Goal: Register for event/course

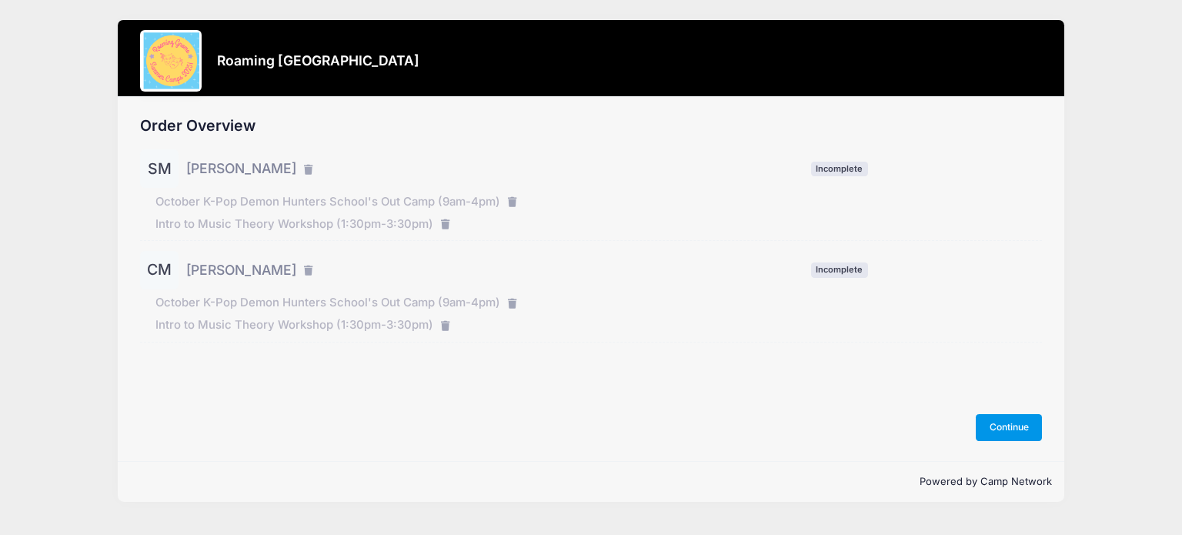
click at [1001, 428] on button "Continue" at bounding box center [1009, 427] width 66 height 26
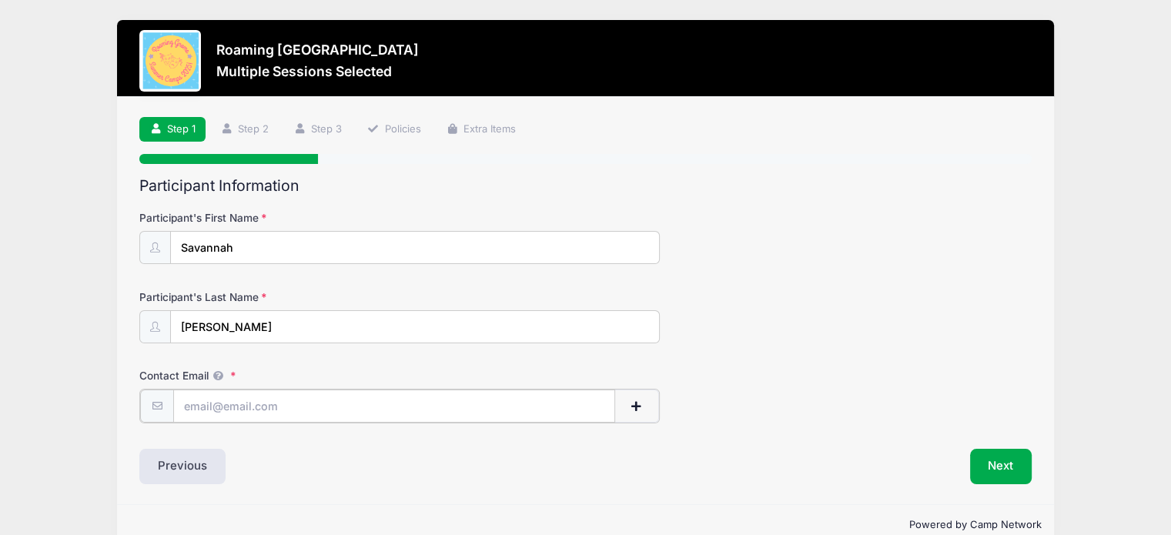
click at [356, 399] on input "Contact Email" at bounding box center [394, 405] width 442 height 33
type input "[PERSON_NAME][EMAIL_ADDRESS][DOMAIN_NAME]"
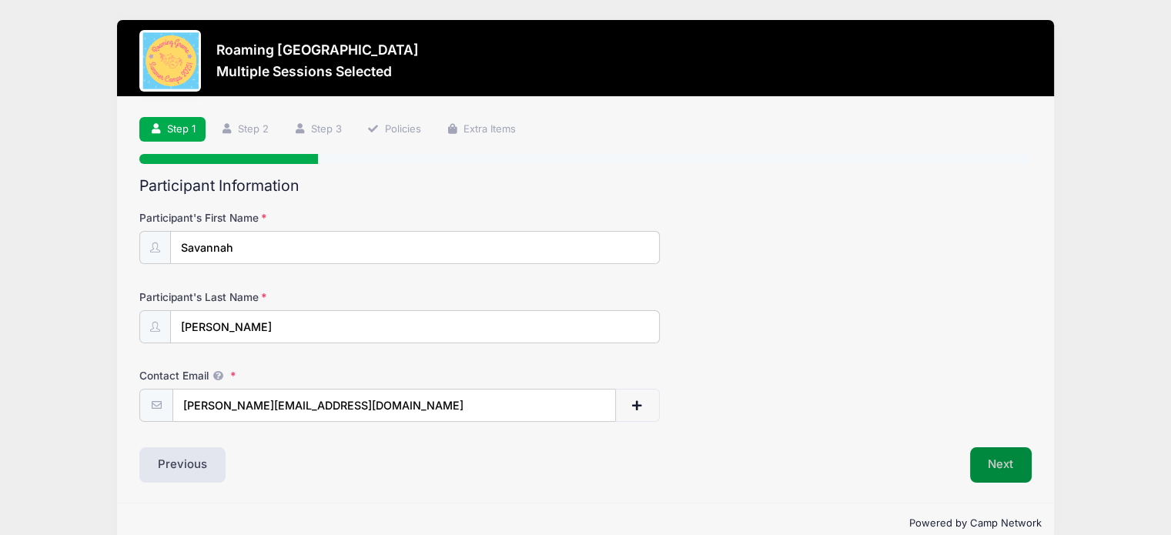
click at [1006, 462] on button "Next" at bounding box center [1001, 464] width 62 height 35
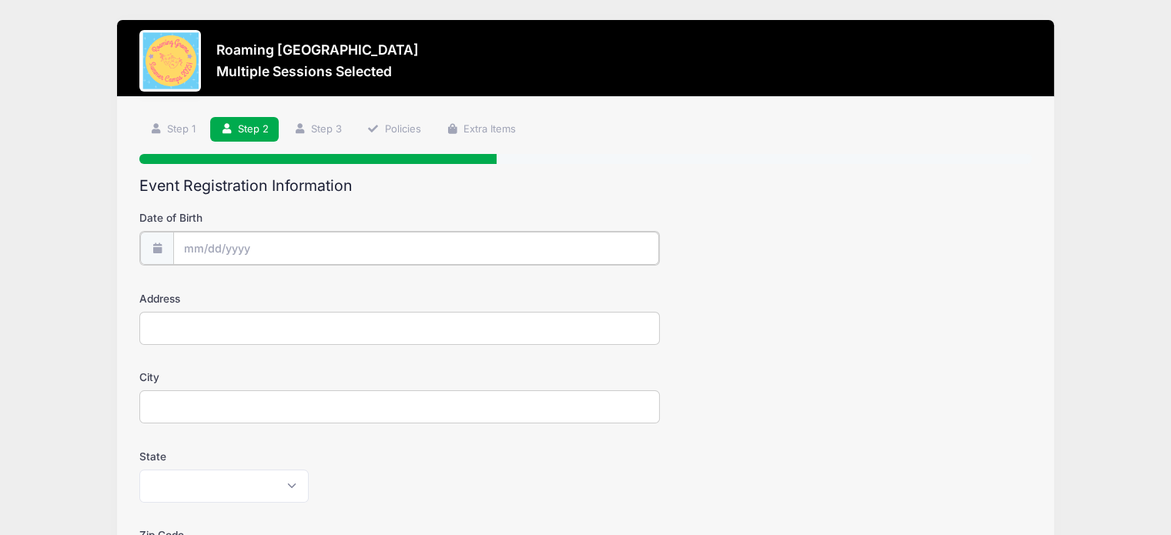
click at [274, 246] on input "Date of Birth" at bounding box center [416, 248] width 486 height 33
click at [219, 249] on input "Date of Birth" at bounding box center [416, 248] width 486 height 33
click at [335, 292] on span at bounding box center [337, 295] width 11 height 12
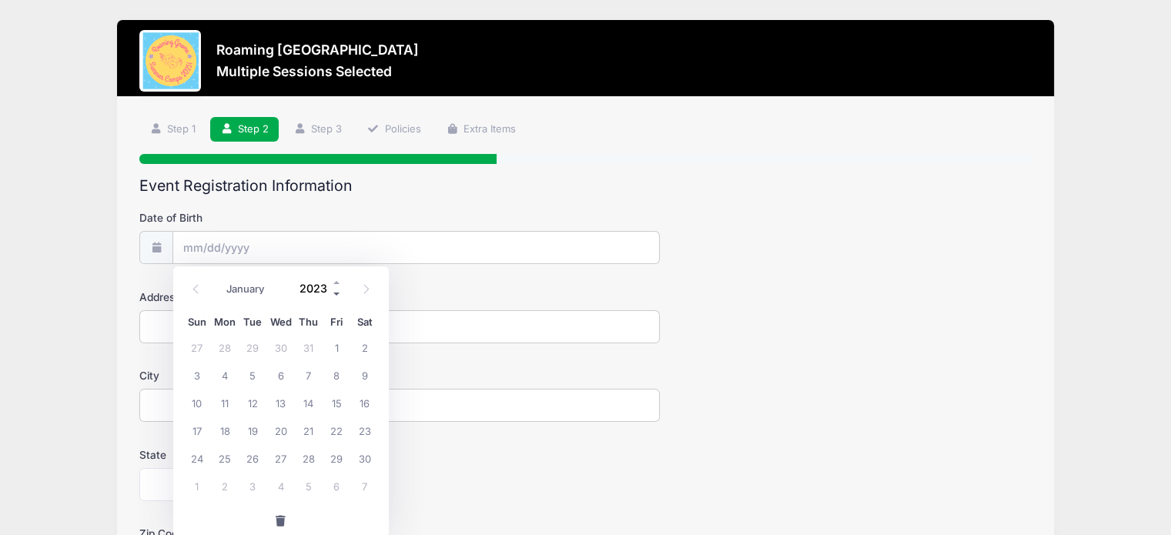
click at [335, 292] on span at bounding box center [337, 295] width 11 height 12
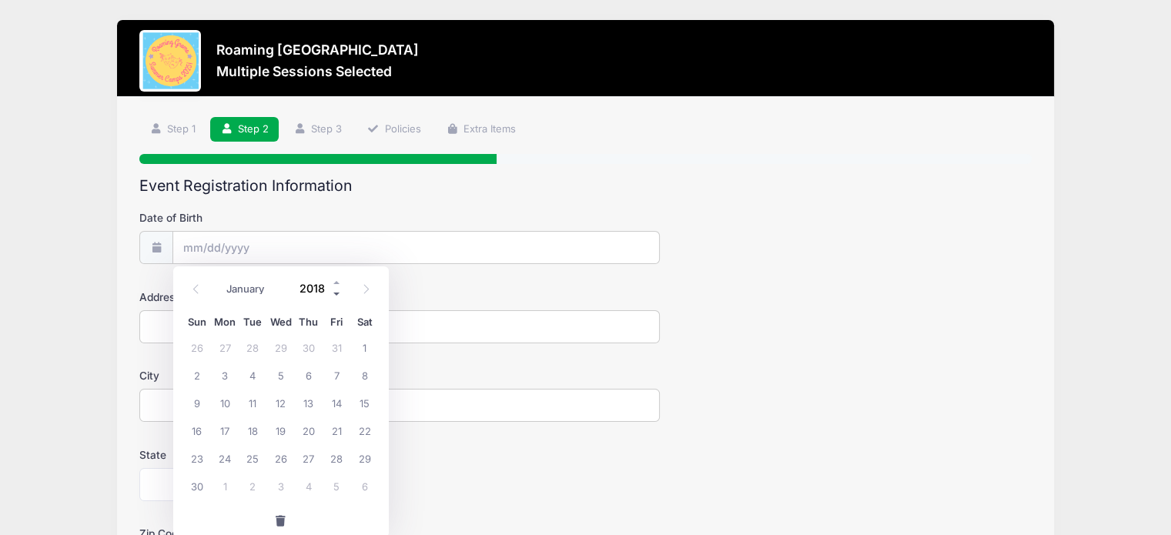
click at [335, 292] on span at bounding box center [337, 295] width 11 height 12
type input "2016"
click at [199, 289] on icon at bounding box center [196, 289] width 10 height 10
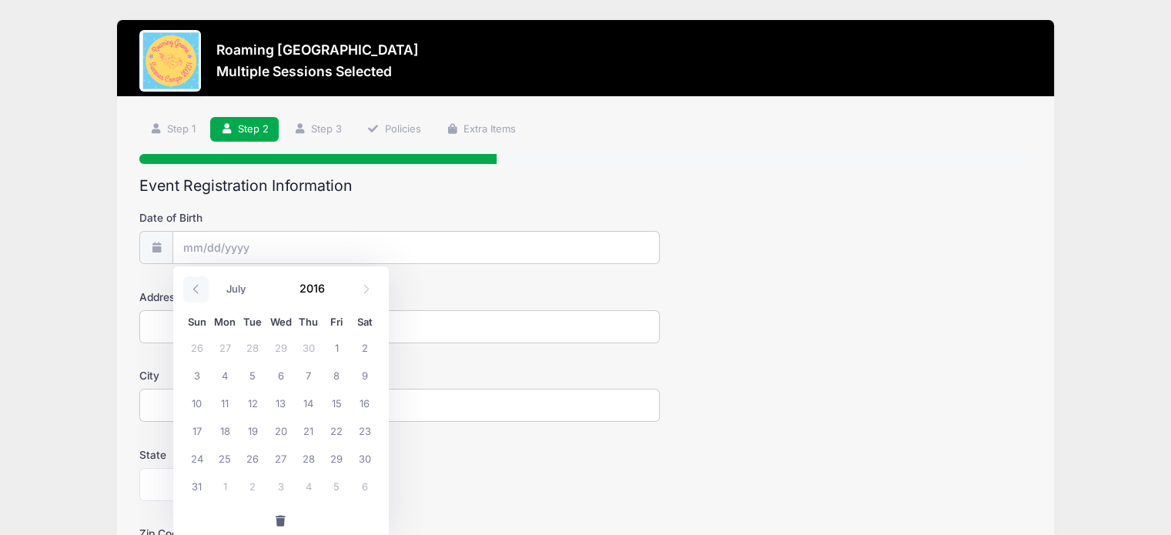
click at [199, 289] on icon at bounding box center [196, 289] width 10 height 10
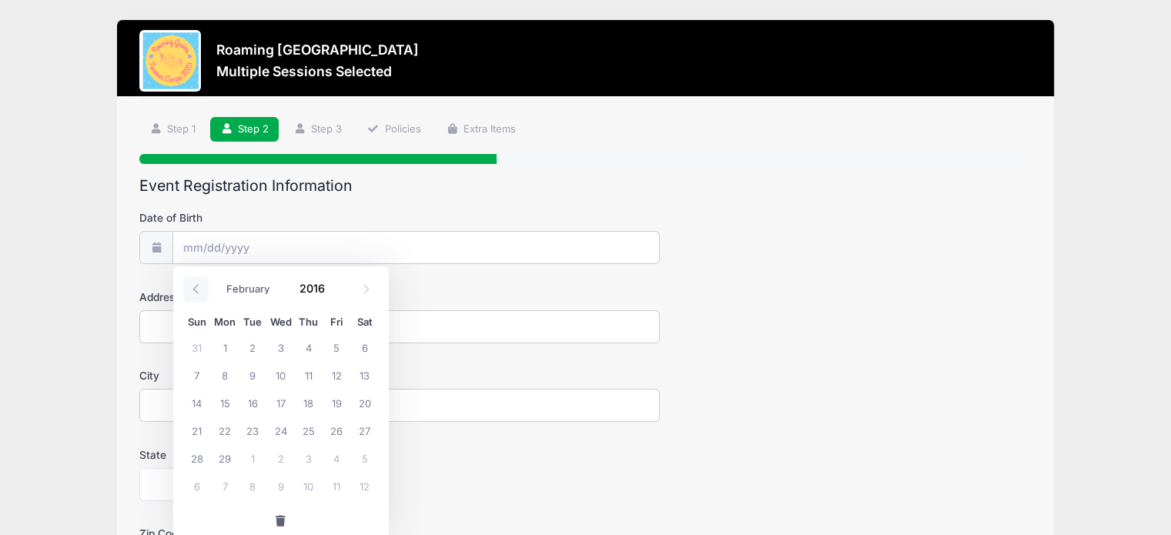
click at [199, 289] on icon at bounding box center [196, 289] width 10 height 10
select select "0"
click at [225, 458] on span "25" at bounding box center [225, 458] width 28 height 28
type input "01/25/2016"
click at [199, 329] on input "Address" at bounding box center [399, 326] width 520 height 33
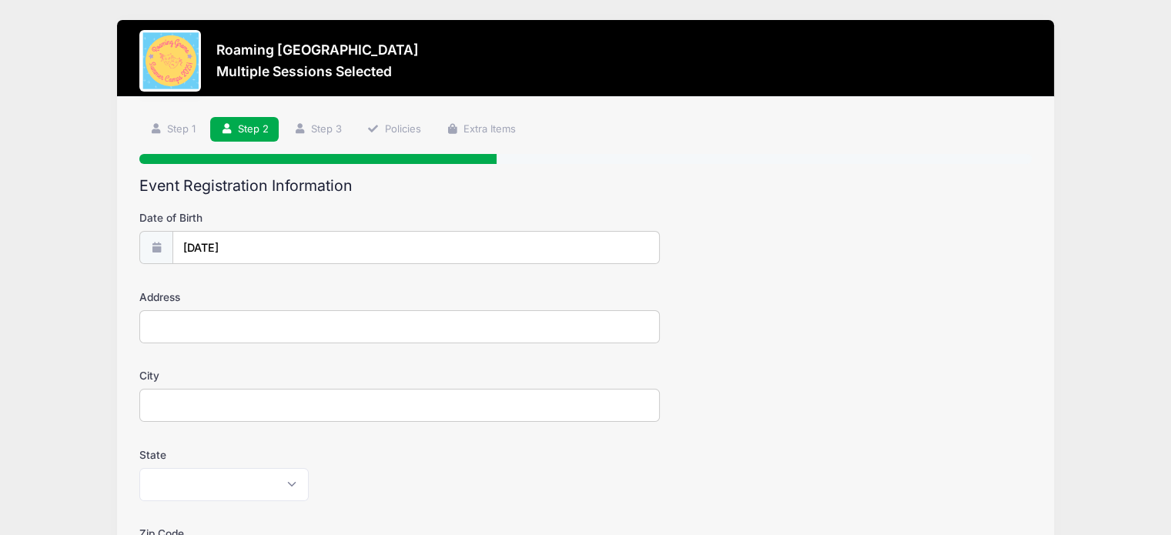
type input "4973 N Xenia Street"
type input "Denver"
select select "CO"
type input "80238"
click at [680, 405] on div "City Denver" at bounding box center [585, 395] width 892 height 54
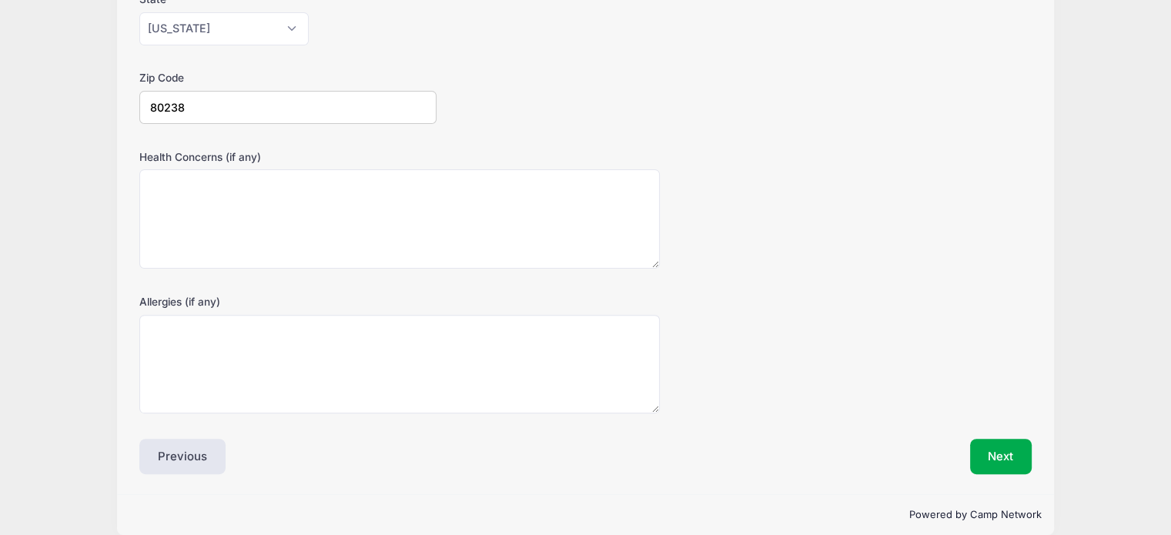
scroll to position [456, 0]
click at [1005, 461] on button "Next" at bounding box center [1001, 455] width 62 height 35
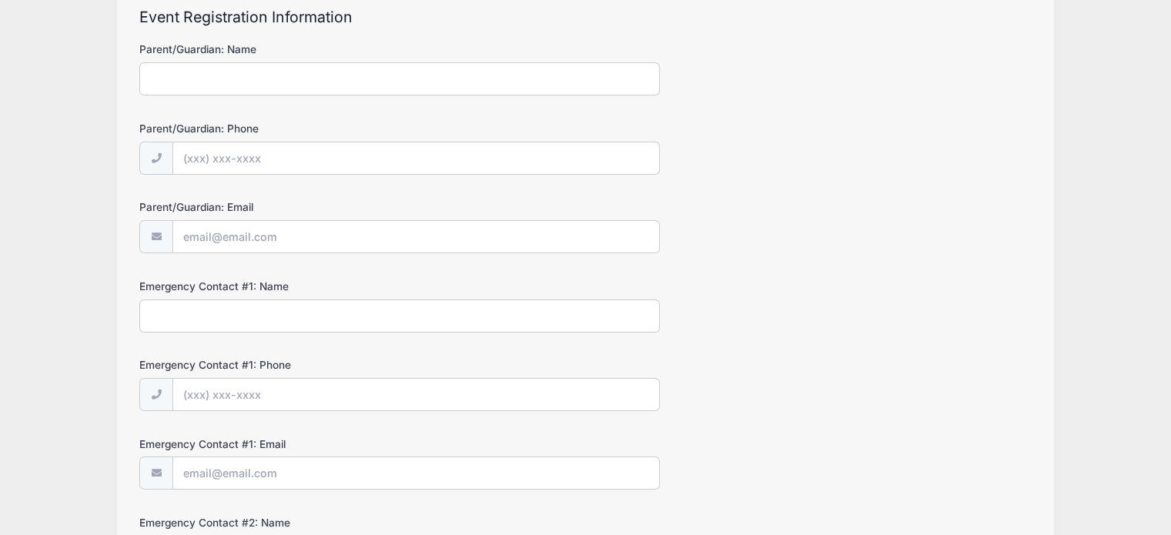
scroll to position [0, 0]
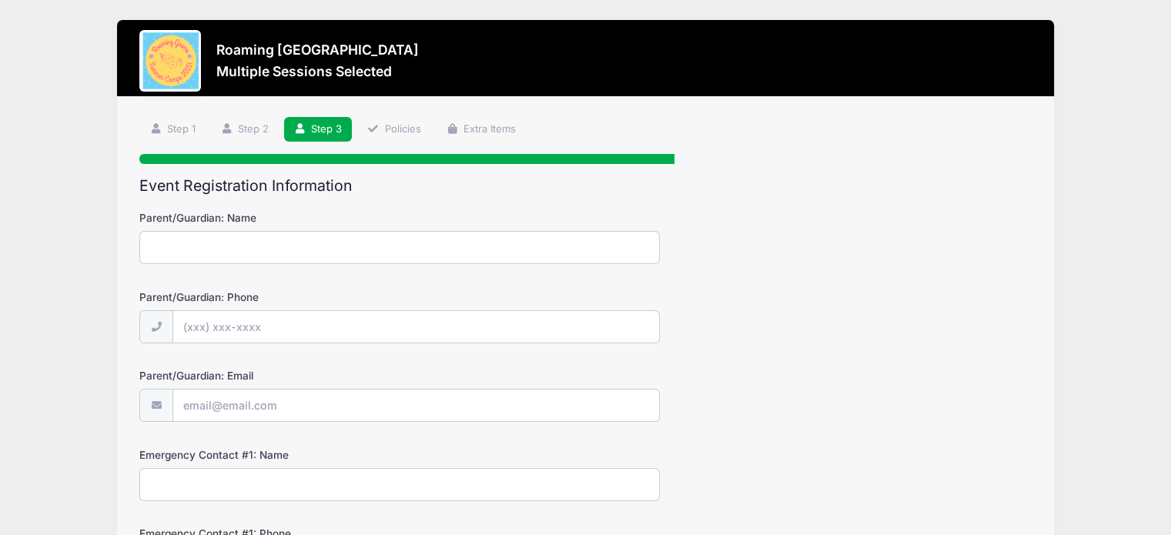
click at [305, 241] on input "Parent/Guardian: Name" at bounding box center [399, 247] width 520 height 33
type input "Samantha Mack"
type input "(303) 437-5480"
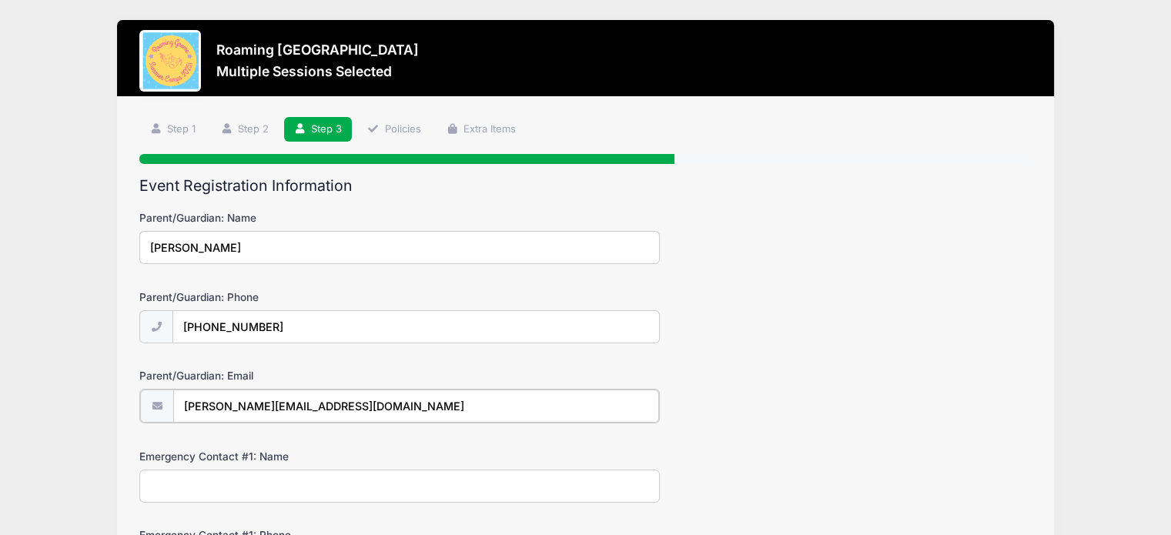
type input "[PERSON_NAME][EMAIL_ADDRESS][DOMAIN_NAME]"
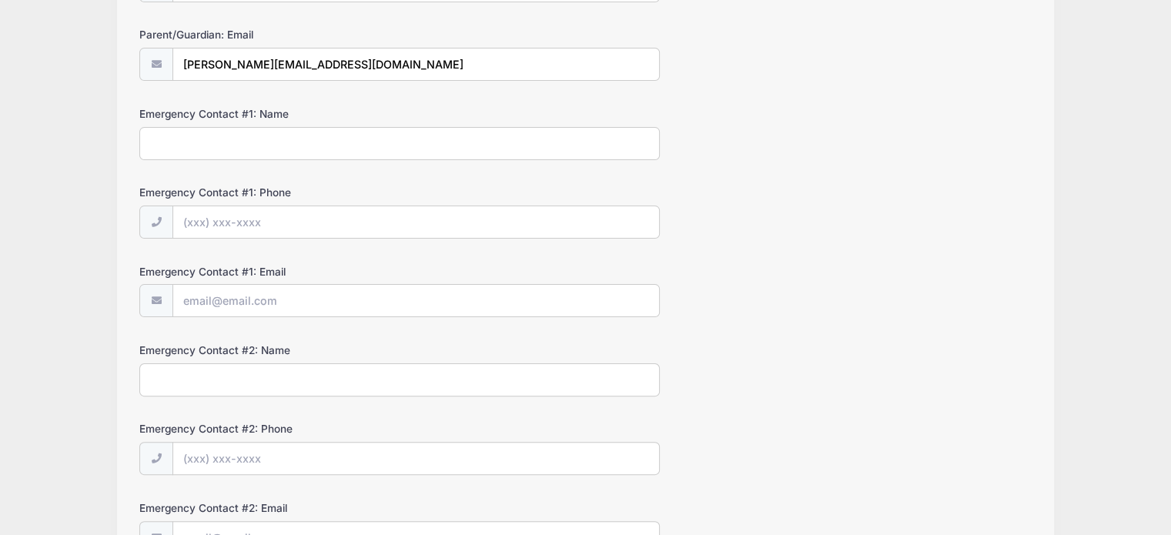
scroll to position [360, 0]
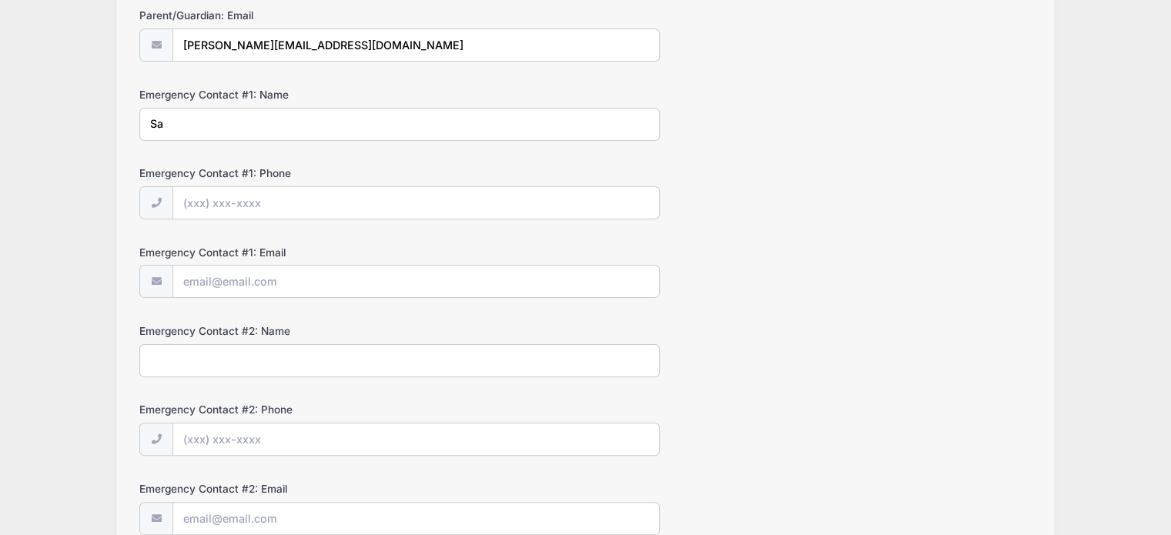
type input "S"
click at [339, 122] on input "Samantha Mack" at bounding box center [399, 124] width 520 height 33
type input "S"
type input "Samantha Mack"
type input "(303) 437-5480"
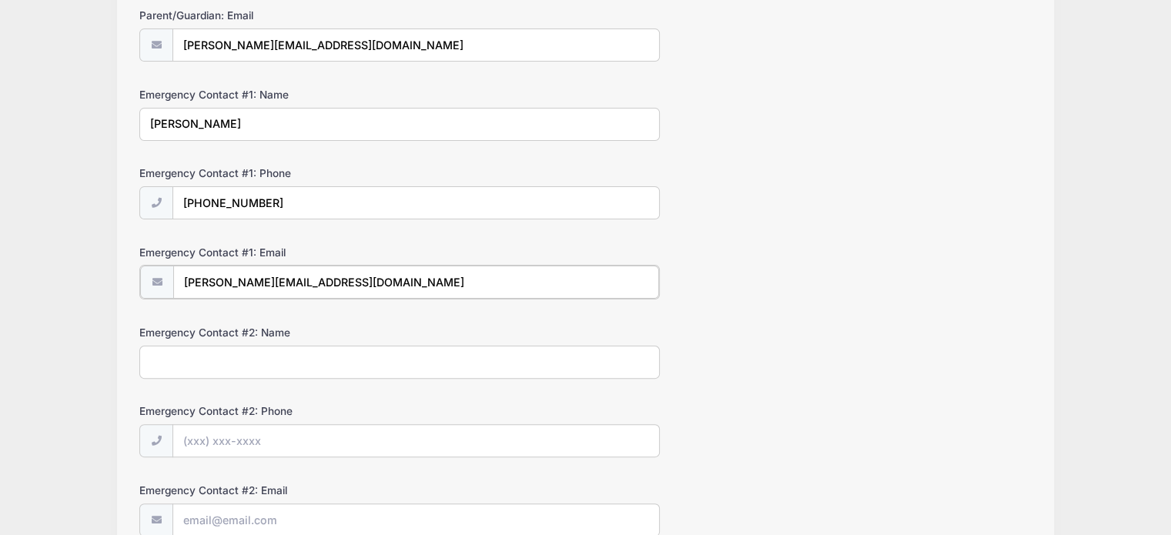
type input "[PERSON_NAME][EMAIL_ADDRESS][DOMAIN_NAME]"
type input "Bryan Mack"
type input "(303) 521-8275"
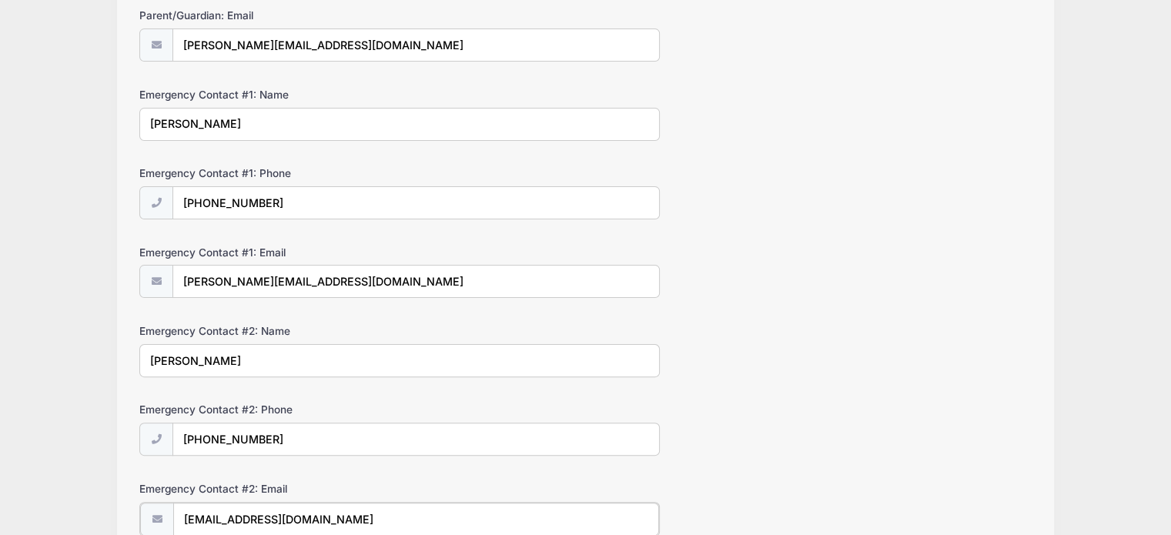
type input "fleetmack@gmail.com"
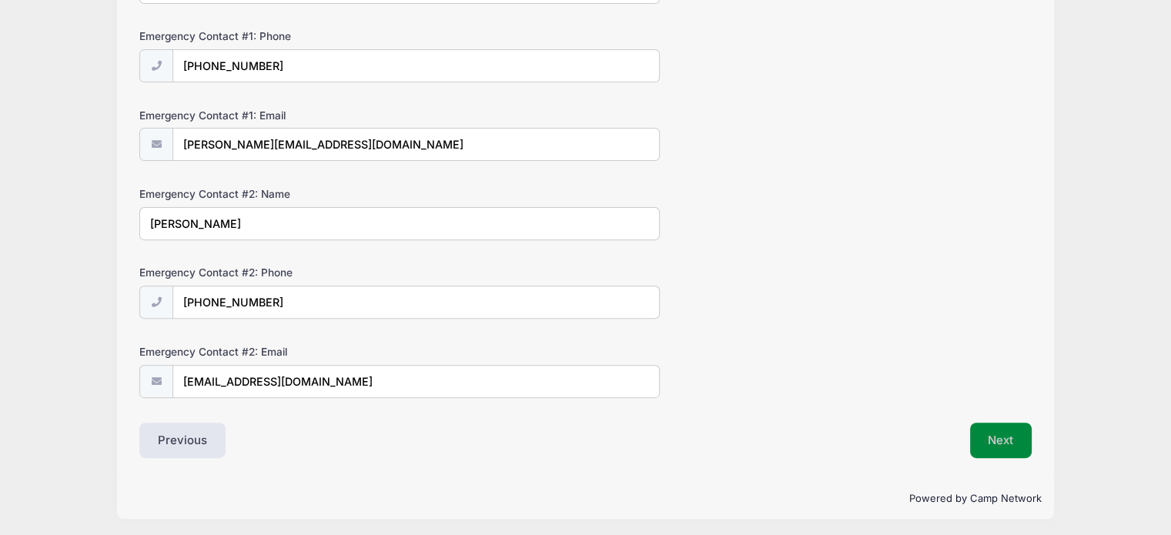
click at [994, 433] on button "Next" at bounding box center [1001, 440] width 62 height 35
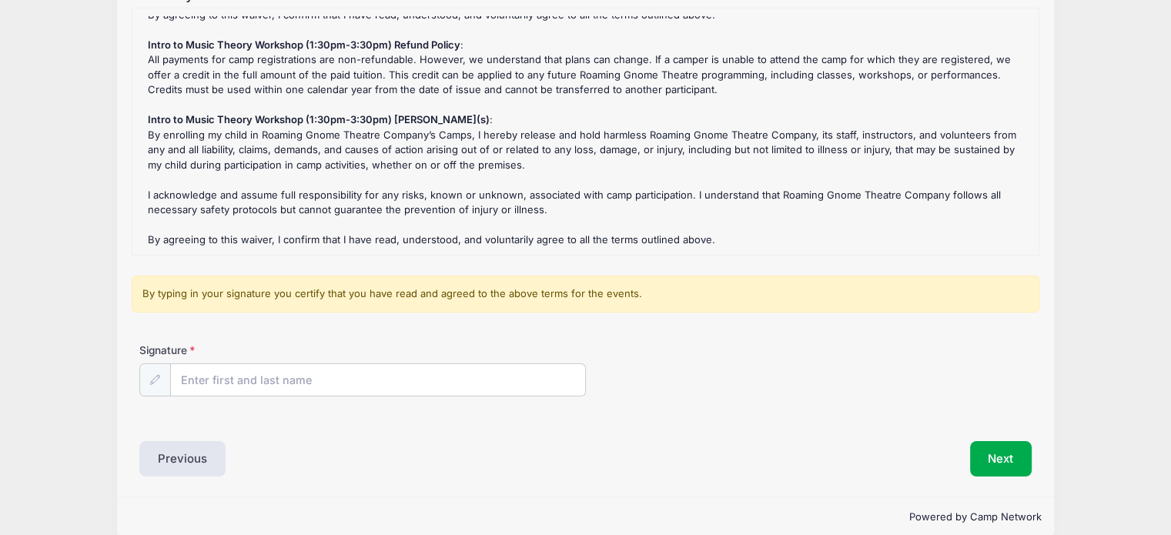
scroll to position [212, 0]
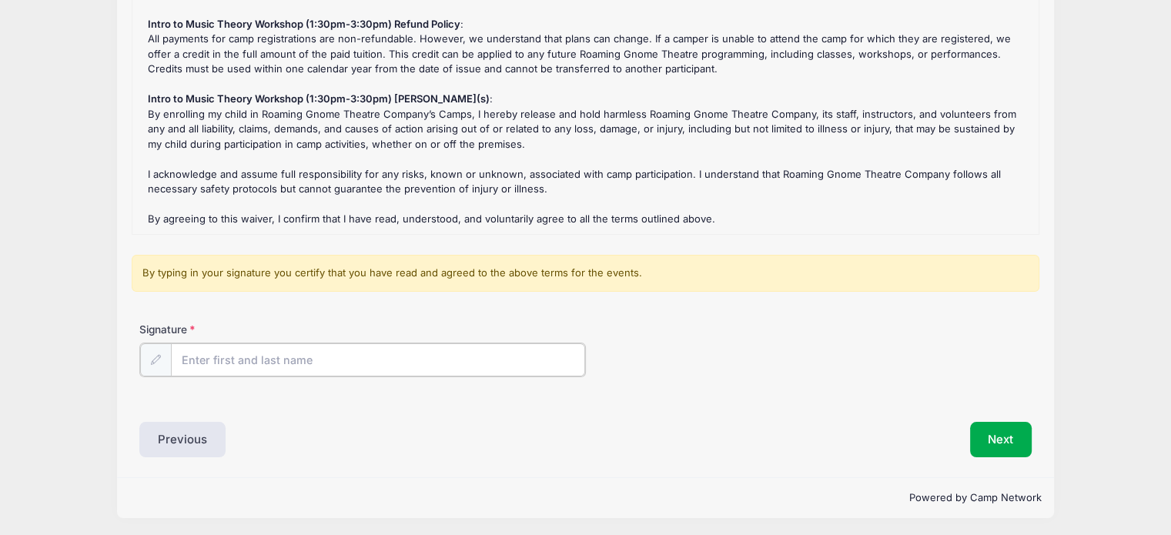
click at [316, 361] on input "Signature" at bounding box center [378, 359] width 414 height 33
type input "Samantha Mack"
click at [557, 452] on div "Previous" at bounding box center [358, 437] width 453 height 35
click at [1005, 430] on button "Next" at bounding box center [1001, 437] width 62 height 35
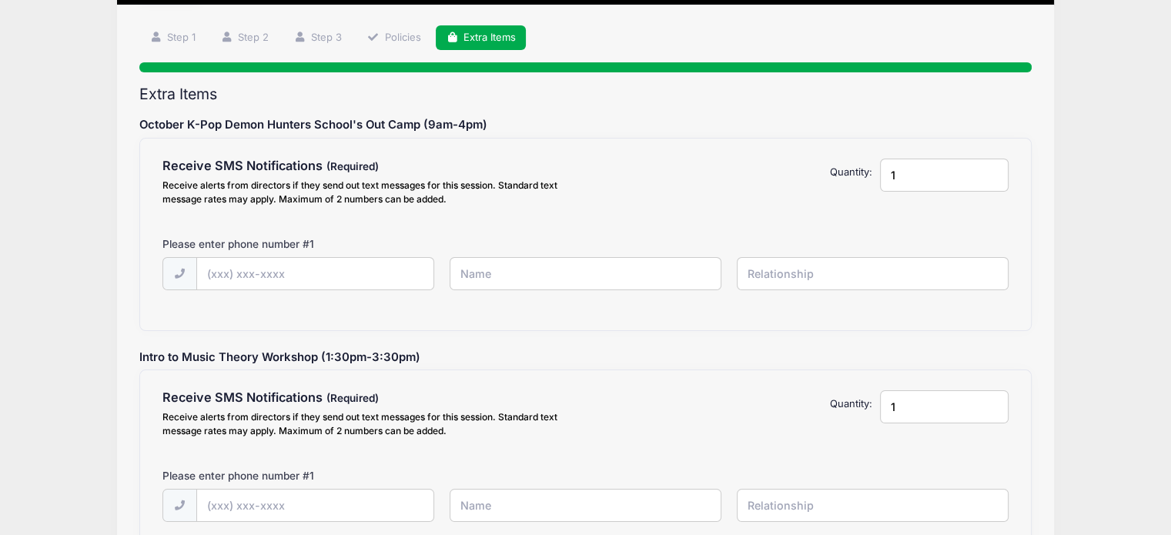
scroll to position [0, 0]
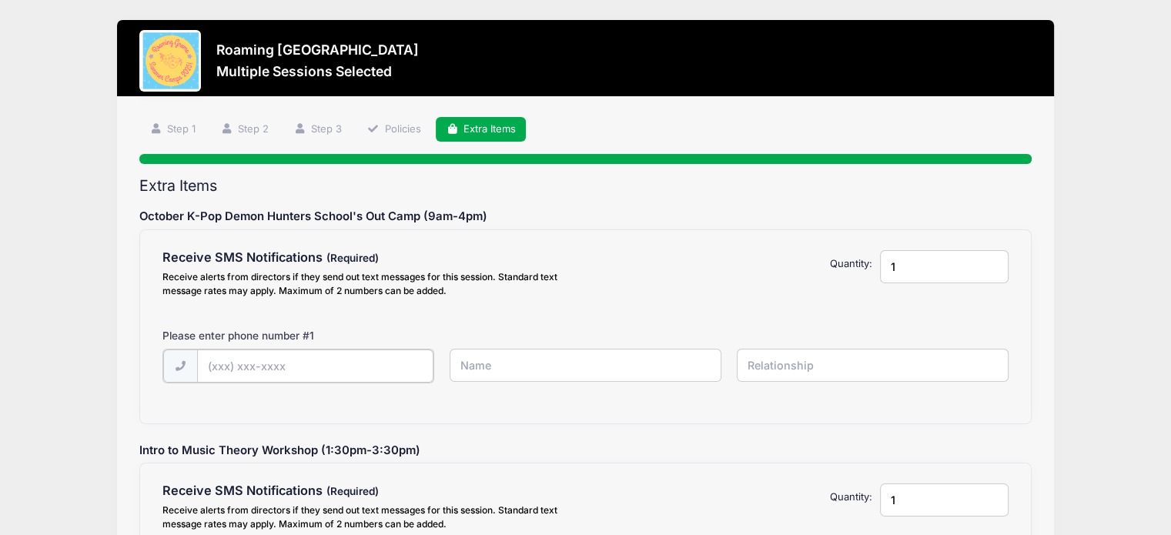
click at [376, 363] on input "text" at bounding box center [315, 365] width 237 height 33
type input "(303) 437-5480"
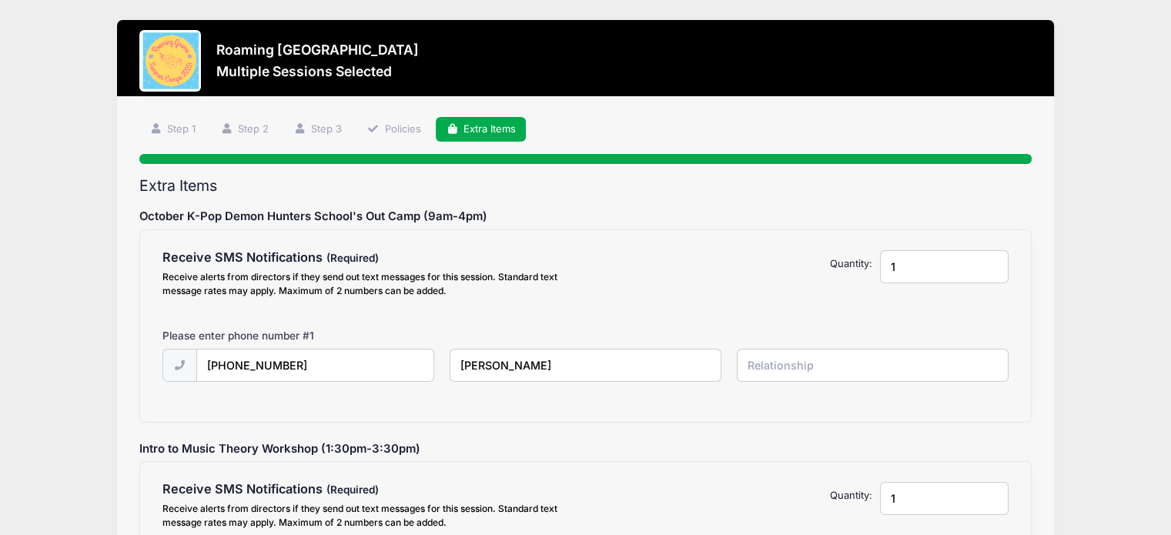
type input "Samantha Mack"
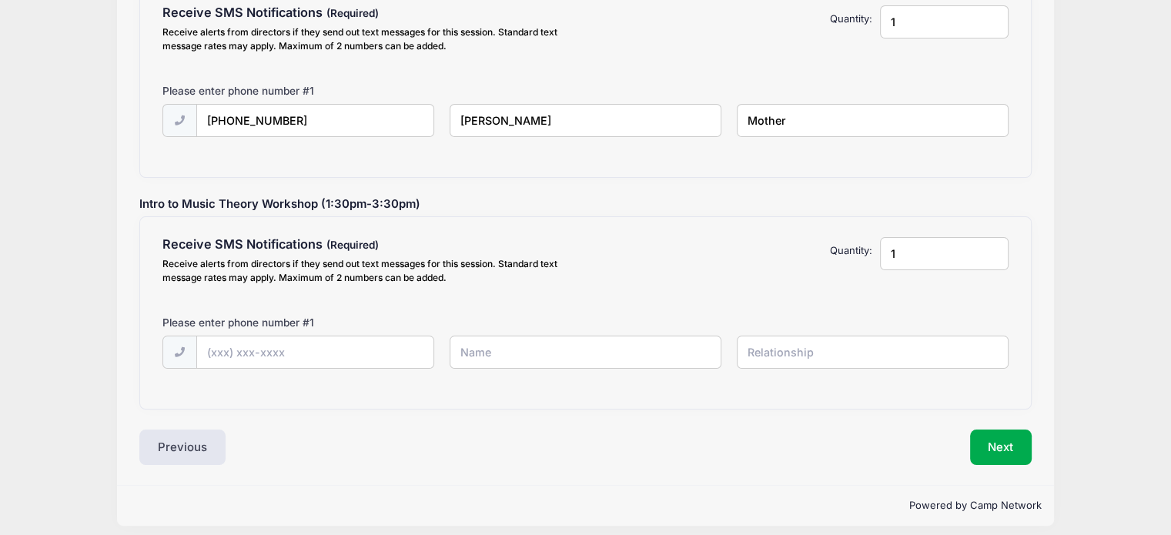
scroll to position [253, 0]
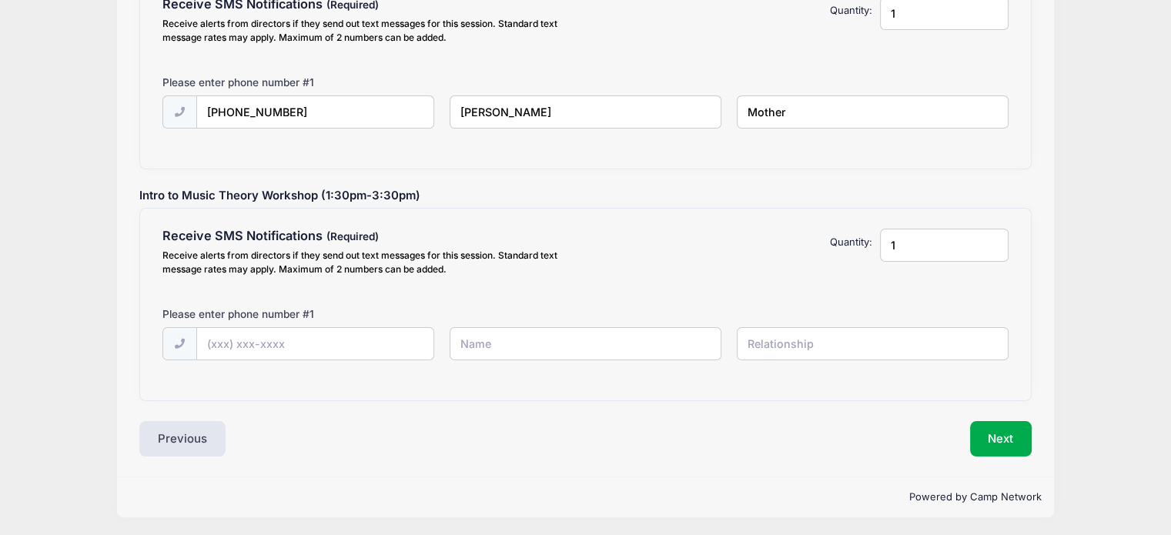
type input "Mother"
click at [366, 341] on input "text" at bounding box center [315, 344] width 237 height 33
type input "(303) 437-5480"
type input "Samantha Mack"
type input "Mother"
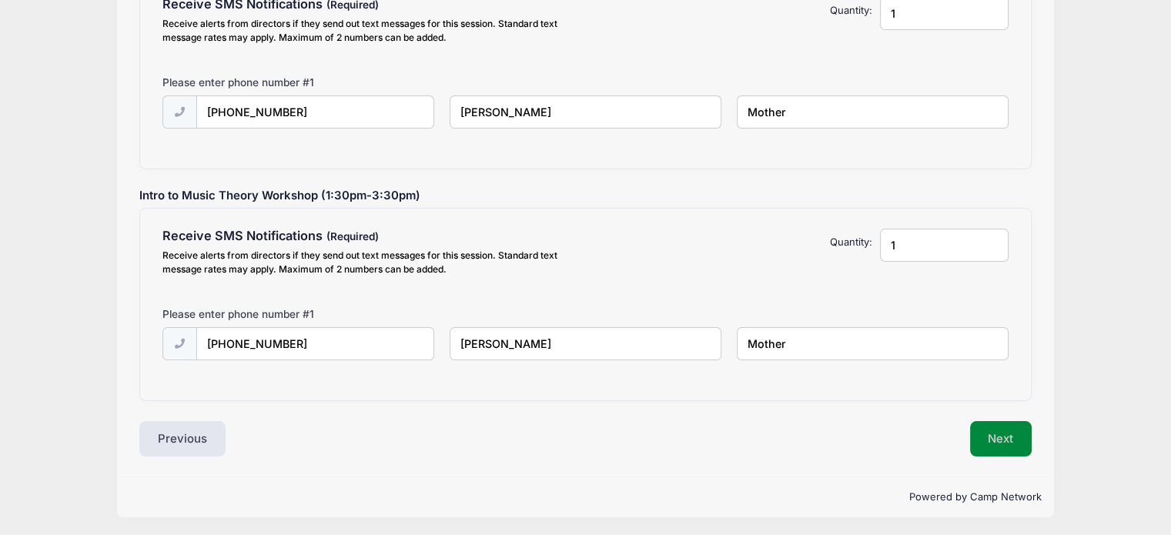
click at [984, 446] on button "Next" at bounding box center [1001, 438] width 62 height 35
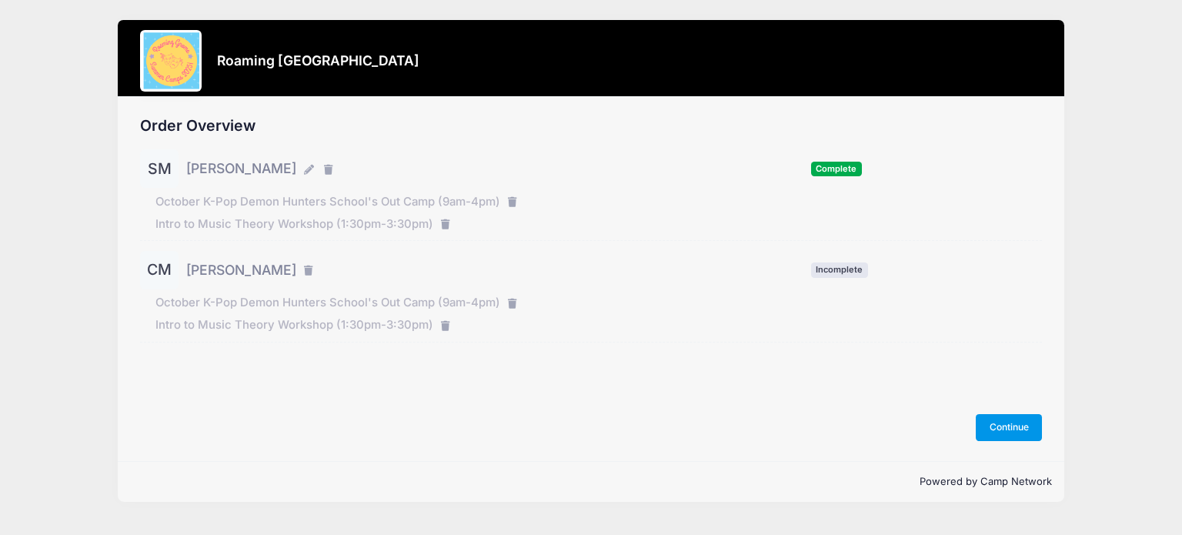
click at [1017, 430] on button "Continue" at bounding box center [1009, 427] width 66 height 26
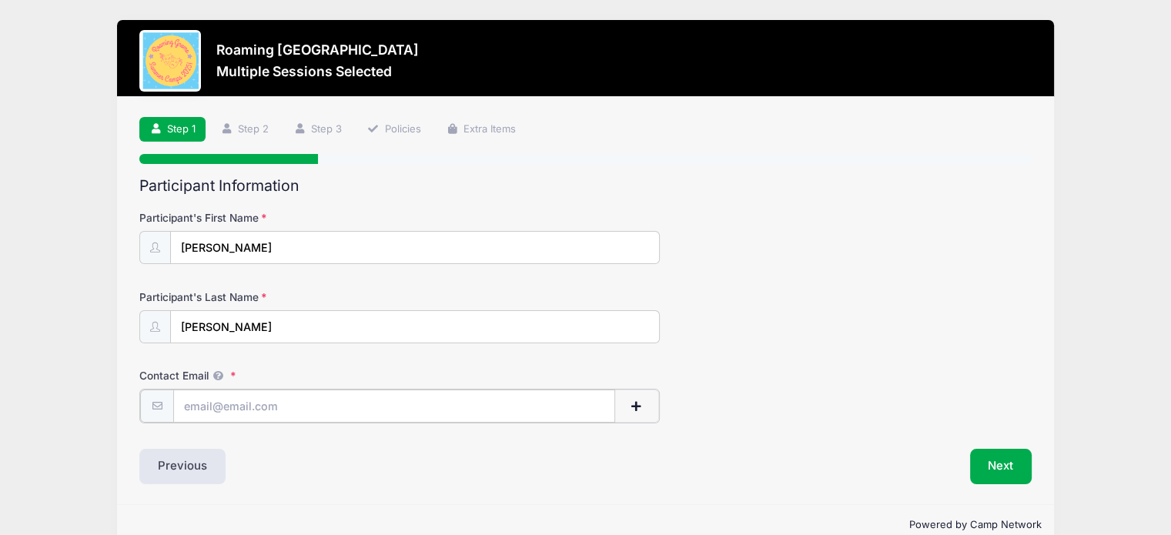
click at [366, 393] on input "Contact Email" at bounding box center [394, 405] width 442 height 33
type input "samanthaemack@gmail.com"
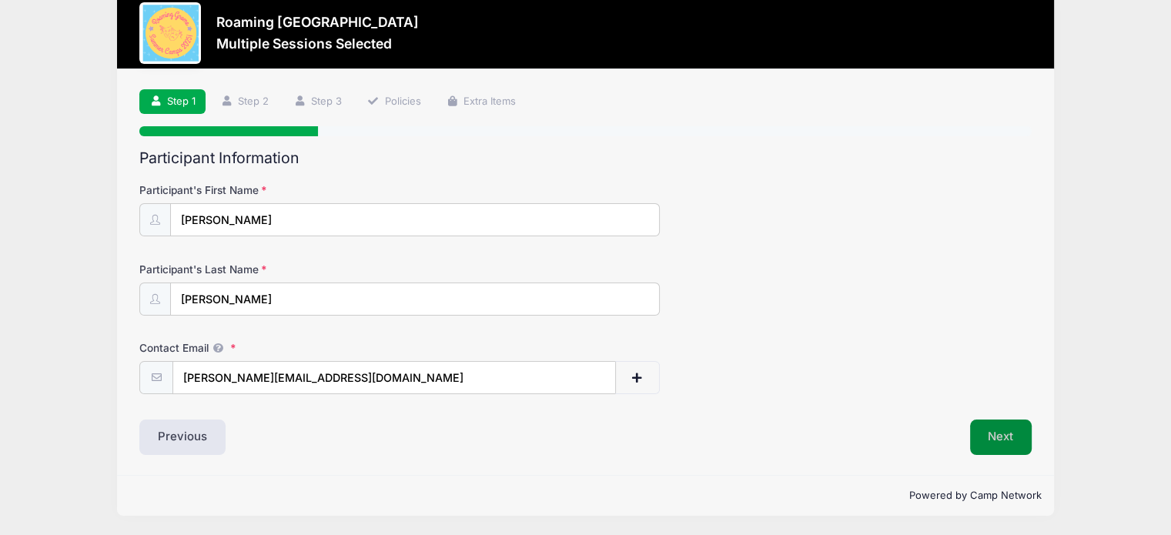
click at [1010, 439] on button "Next" at bounding box center [1001, 436] width 62 height 35
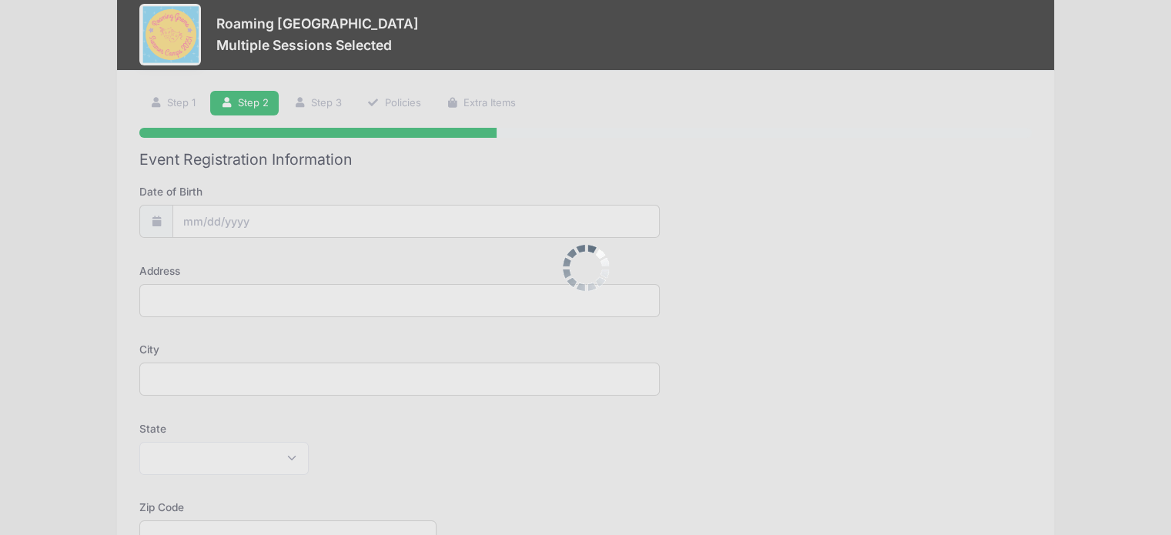
scroll to position [0, 0]
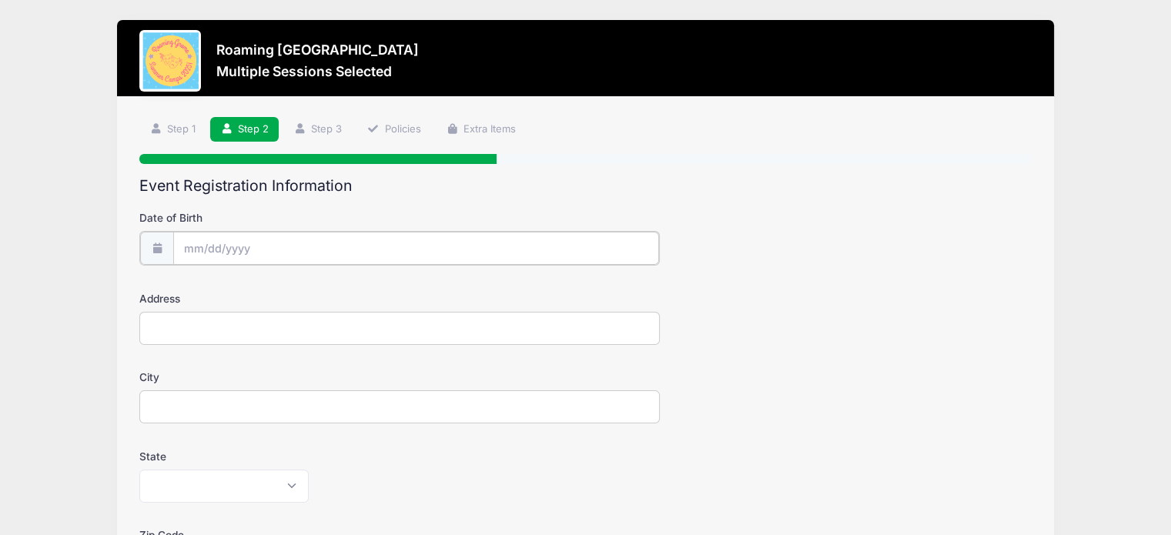
click at [325, 246] on input "Date of Birth" at bounding box center [416, 248] width 486 height 33
click at [317, 282] on input "2025" at bounding box center [317, 288] width 50 height 23
click at [337, 291] on span at bounding box center [337, 295] width 11 height 12
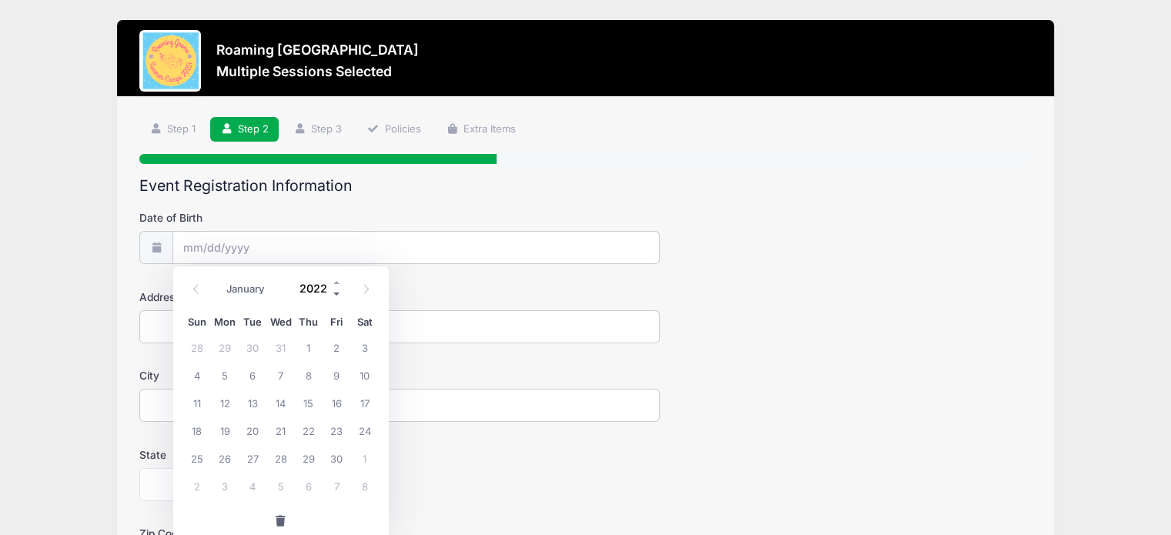
click at [337, 291] on span at bounding box center [337, 295] width 11 height 12
type input "2018"
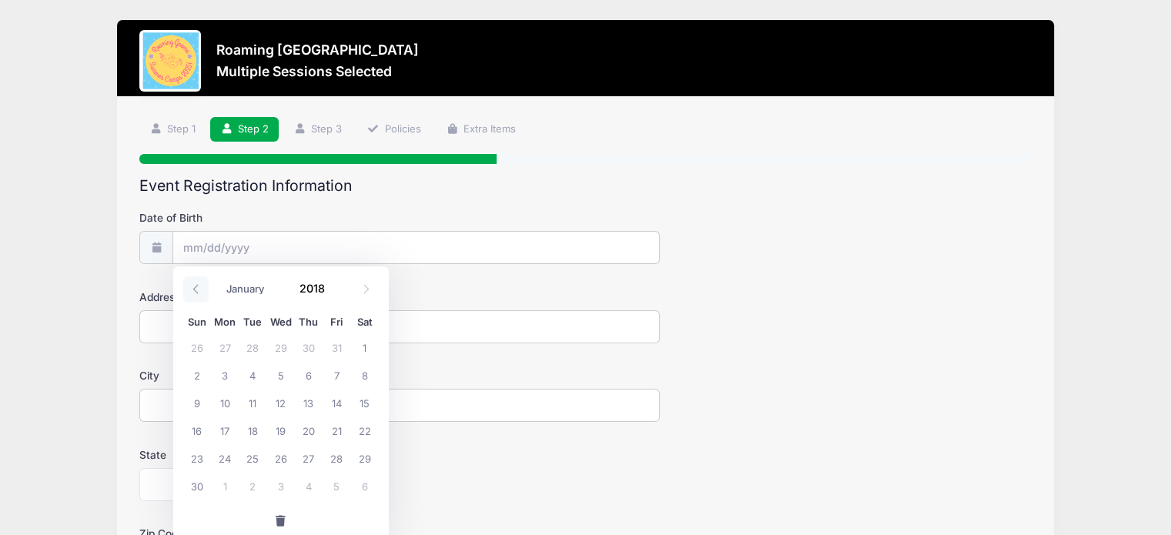
click at [196, 291] on icon at bounding box center [196, 289] width 10 height 10
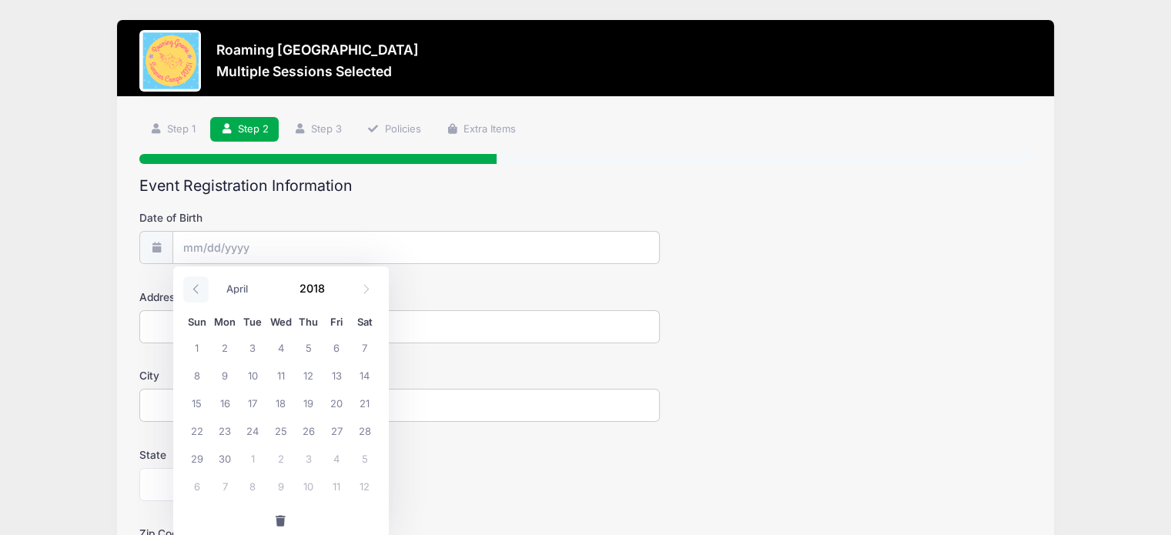
click at [196, 291] on icon at bounding box center [196, 289] width 10 height 10
select select "0"
click at [282, 346] on span "3" at bounding box center [280, 347] width 28 height 28
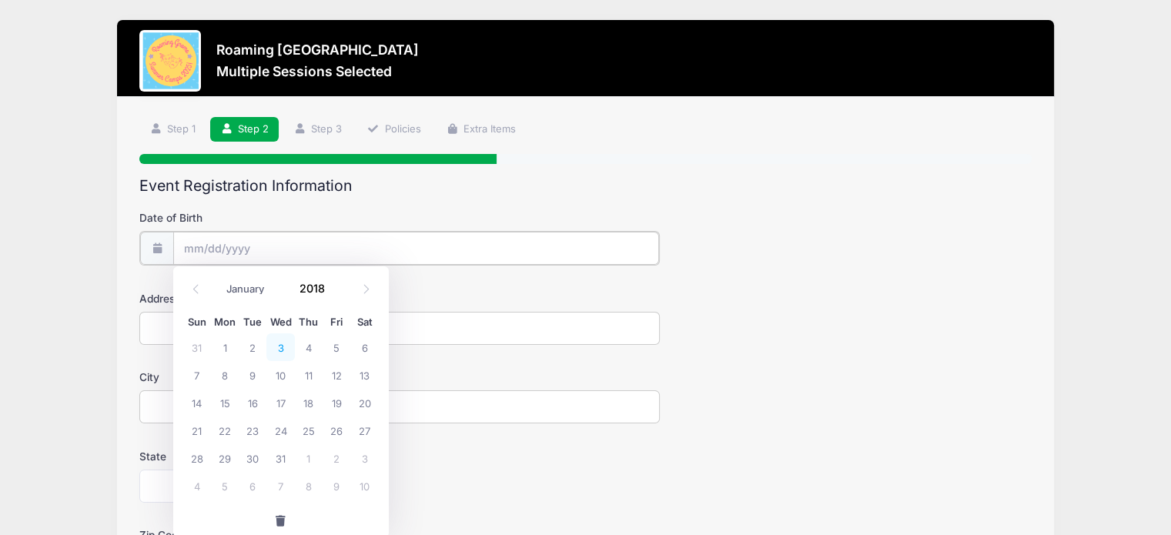
type input "01/03/2018"
click at [237, 322] on input "Address" at bounding box center [399, 326] width 520 height 33
type input "4973 N Xenia Street"
type input "Denver"
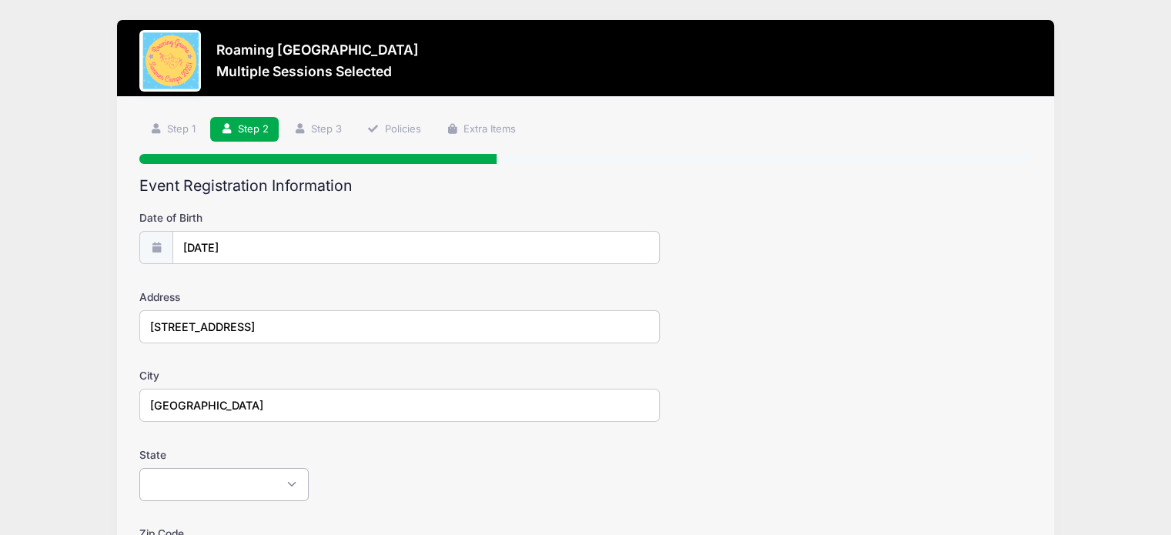
select select "CO"
type input "80238"
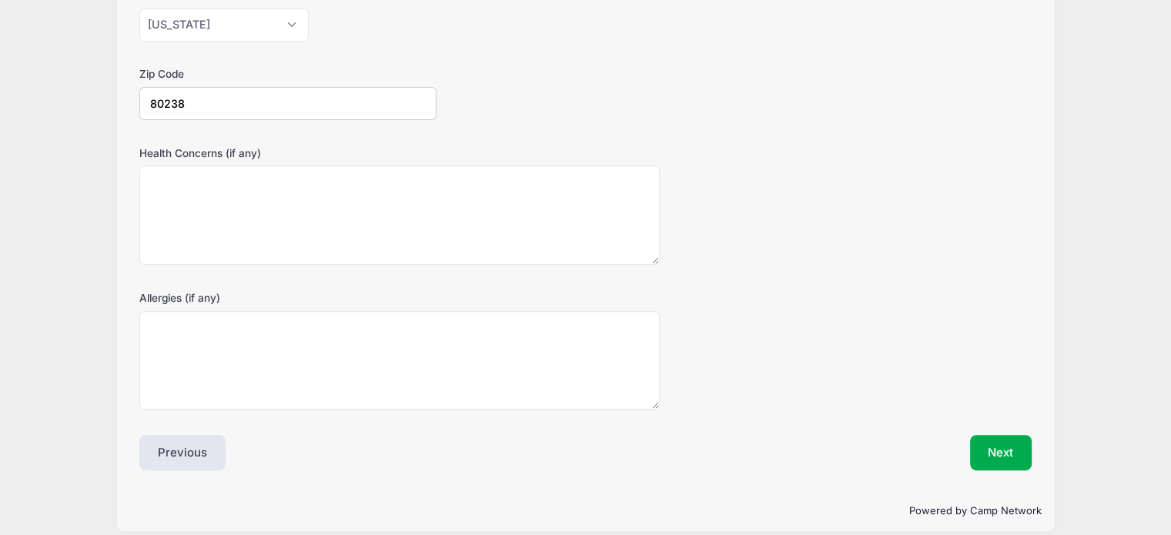
scroll to position [473, 0]
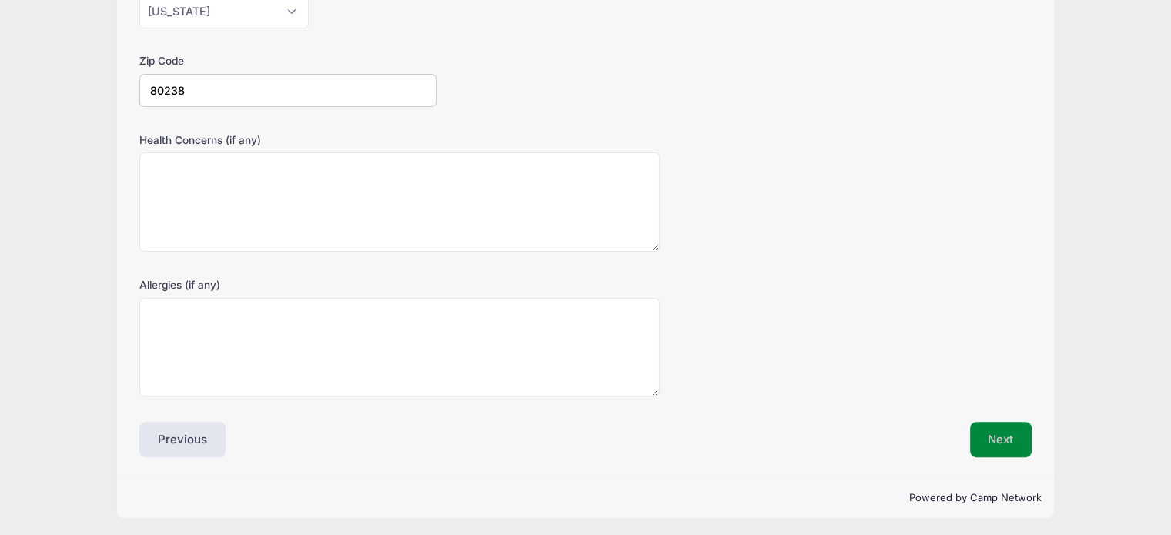
click at [985, 437] on button "Next" at bounding box center [1001, 439] width 62 height 35
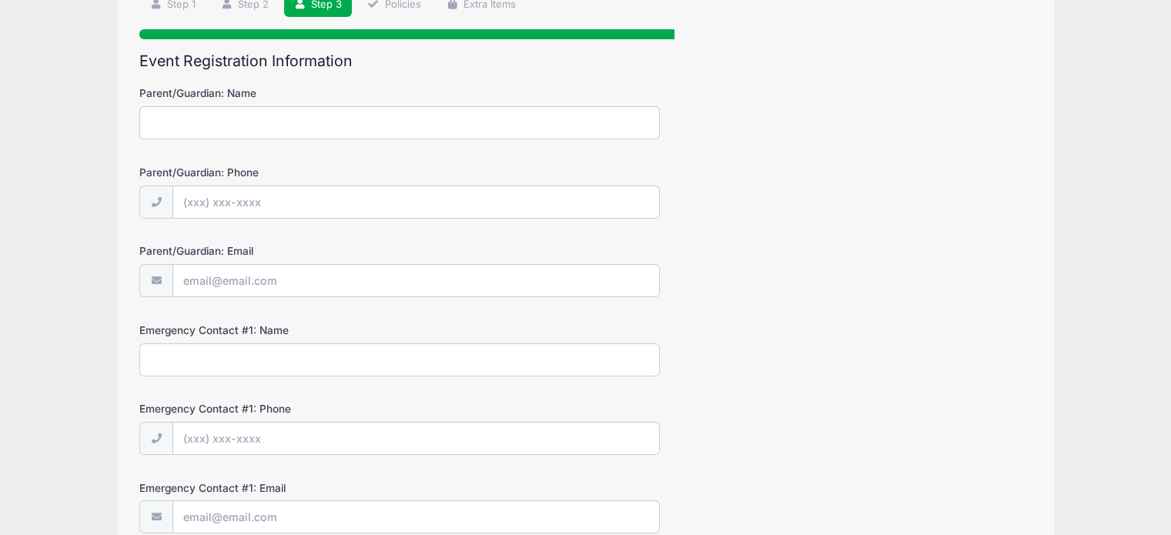
scroll to position [0, 0]
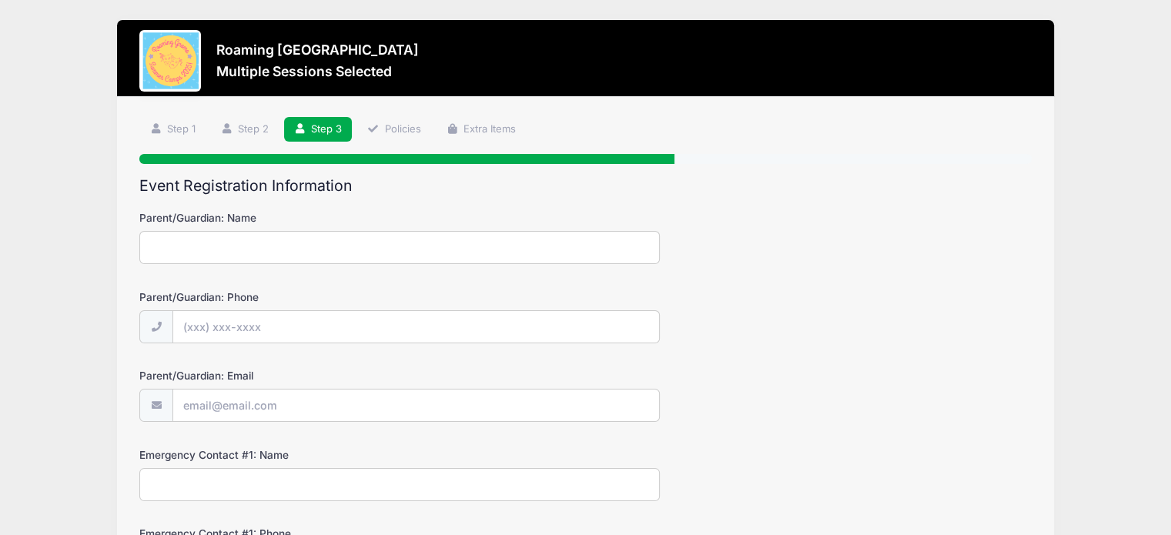
click at [326, 252] on input "Parent/Guardian: Name" at bounding box center [399, 247] width 520 height 33
type input "Samantha Mack"
type input "(303) 437-5480"
type input "[PERSON_NAME][EMAIL_ADDRESS][DOMAIN_NAME]"
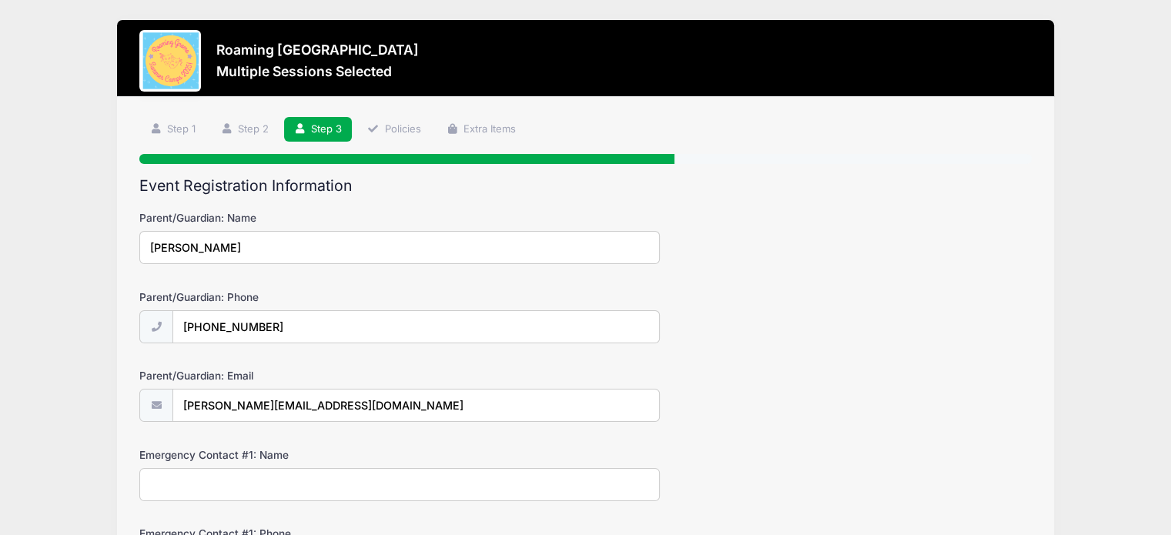
click at [228, 489] on input "Emergency Contact #1: Name" at bounding box center [399, 484] width 520 height 33
type input "Samantha Mack"
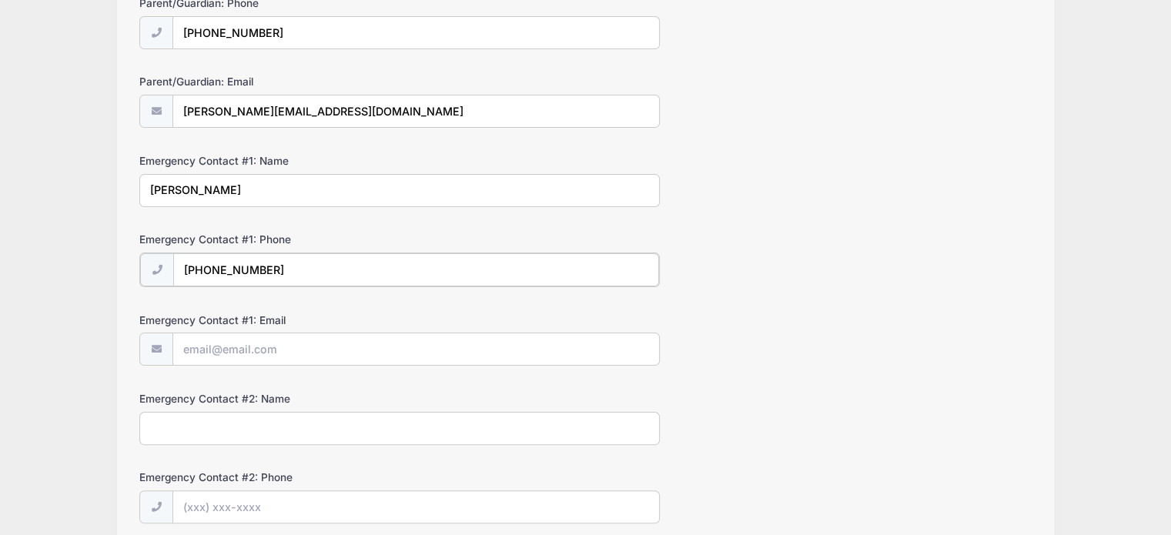
type input "(303) 437-5480"
type input "[PERSON_NAME][EMAIL_ADDRESS][DOMAIN_NAME]"
type input "Bryan Mack"
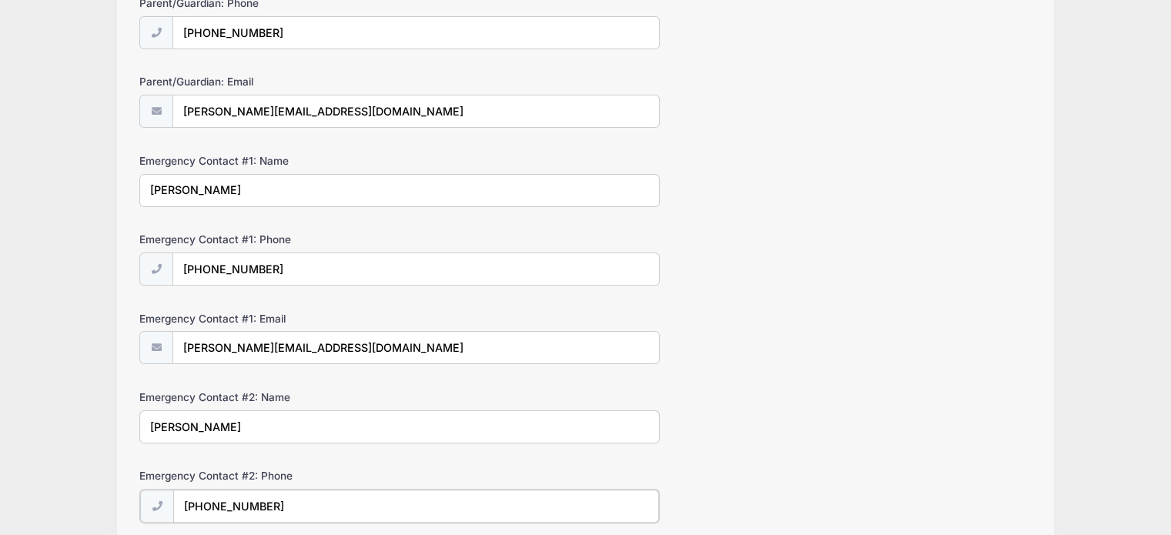
type input "(303) 521-8275"
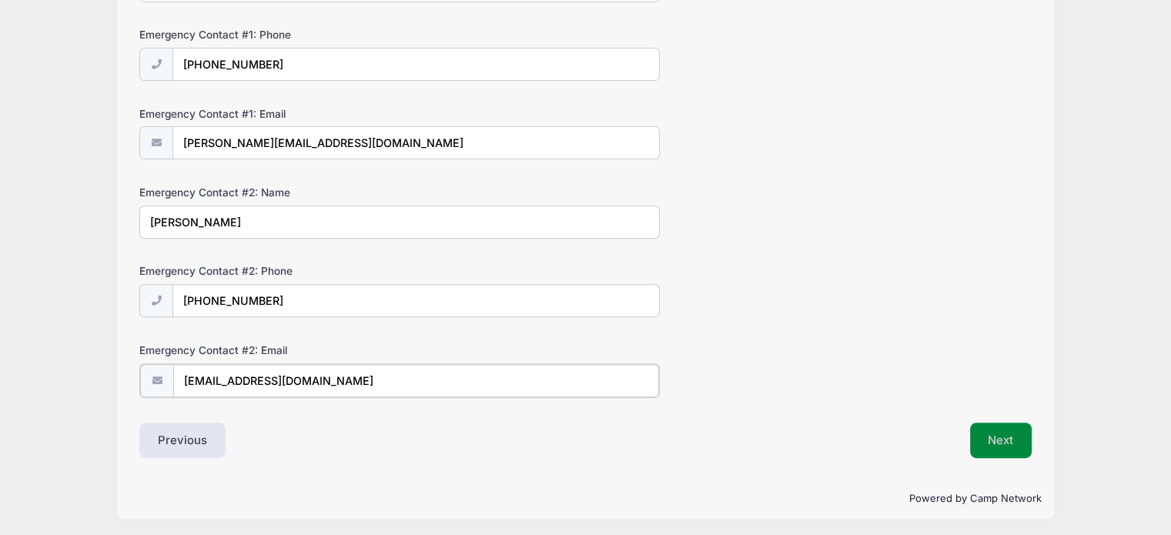
type input "fleetmack@gmail.com"
click at [998, 431] on button "Next" at bounding box center [1001, 438] width 62 height 35
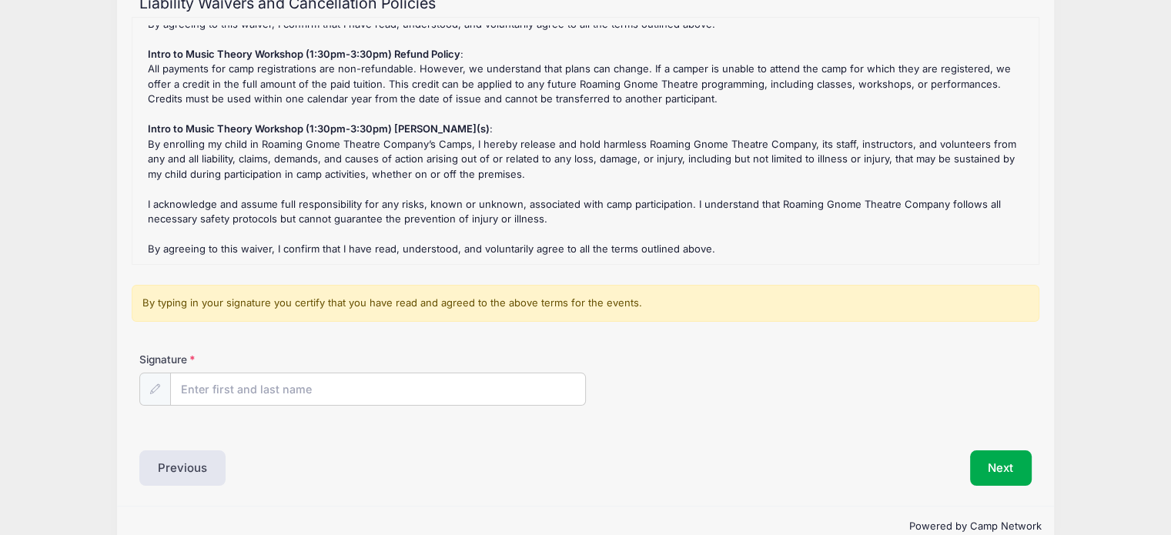
scroll to position [212, 0]
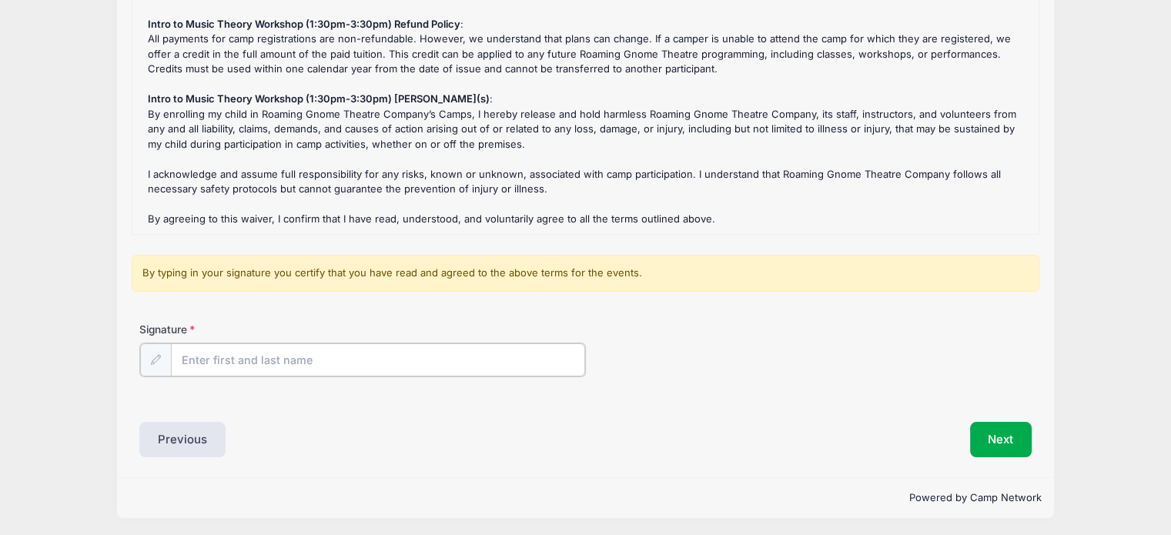
click at [386, 361] on input "Signature" at bounding box center [378, 359] width 414 height 33
type input "Samantha Mack"
click at [684, 394] on div "Signature Samantha Mack" at bounding box center [585, 361] width 907 height 79
click at [1001, 439] on button "Next" at bounding box center [1001, 437] width 62 height 35
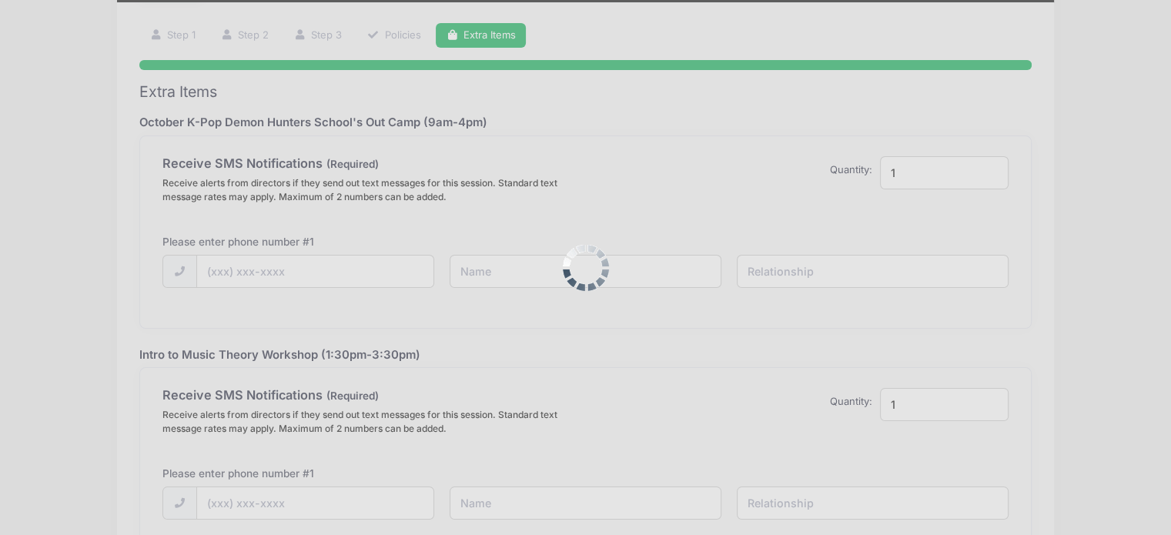
scroll to position [0, 0]
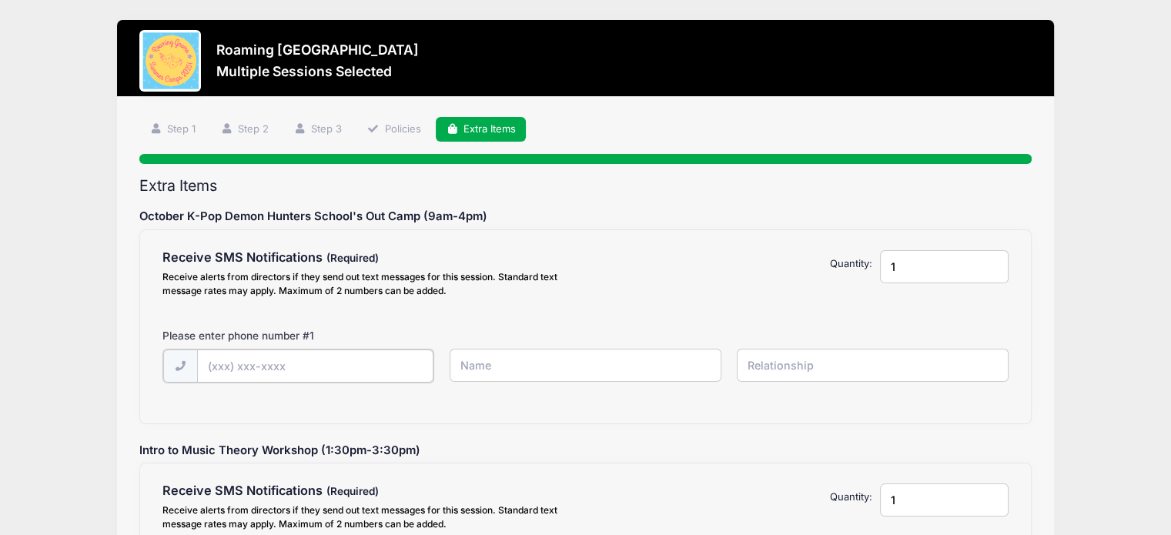
click at [344, 363] on input "text" at bounding box center [315, 365] width 237 height 33
type input "(3"
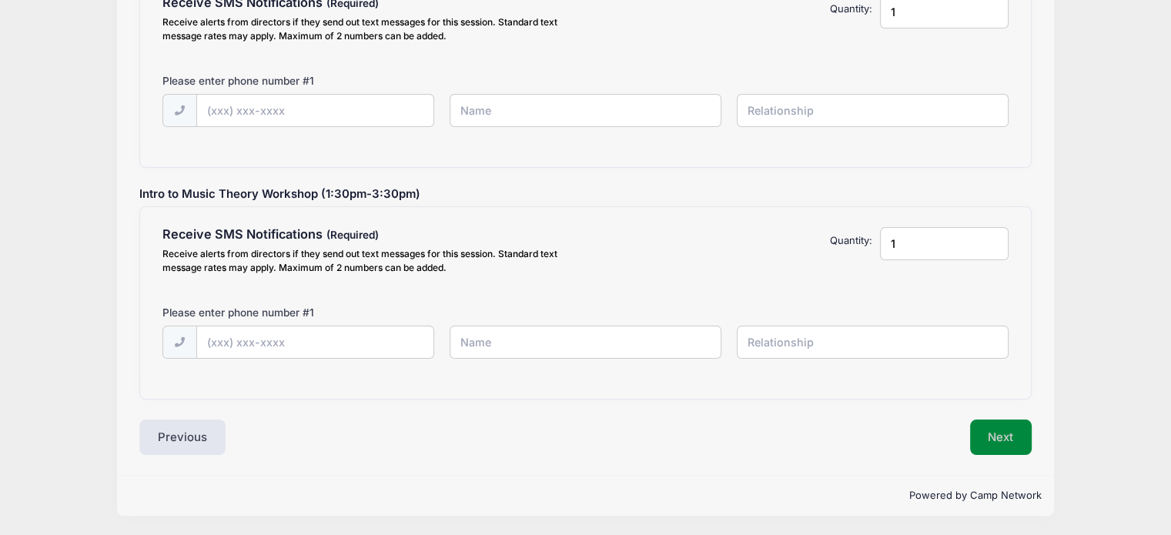
scroll to position [253, 0]
click at [992, 438] on button "Next" at bounding box center [1001, 438] width 62 height 35
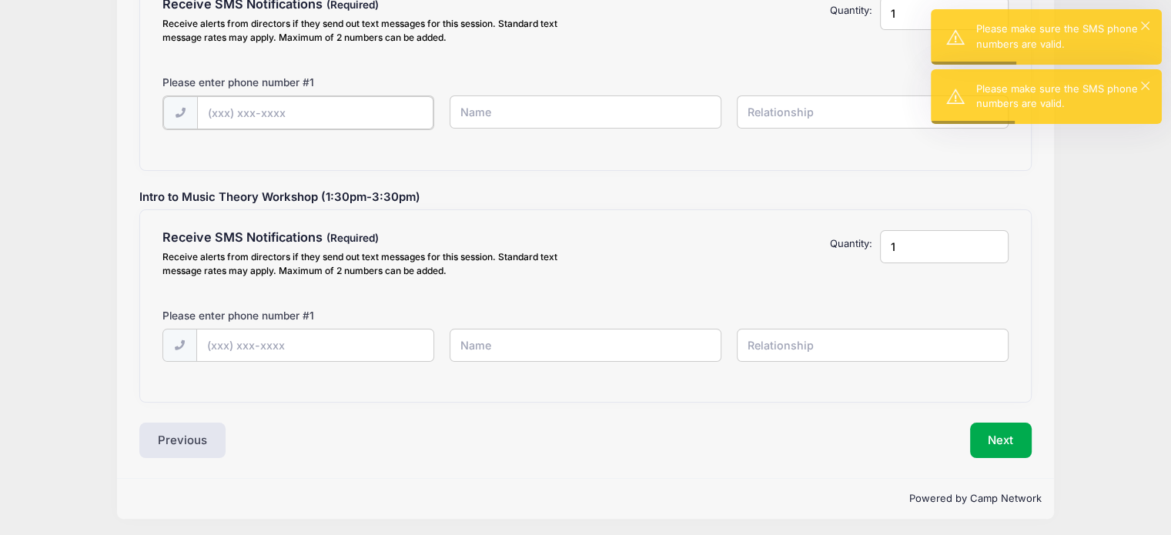
click at [323, 120] on input "text" at bounding box center [315, 112] width 237 height 33
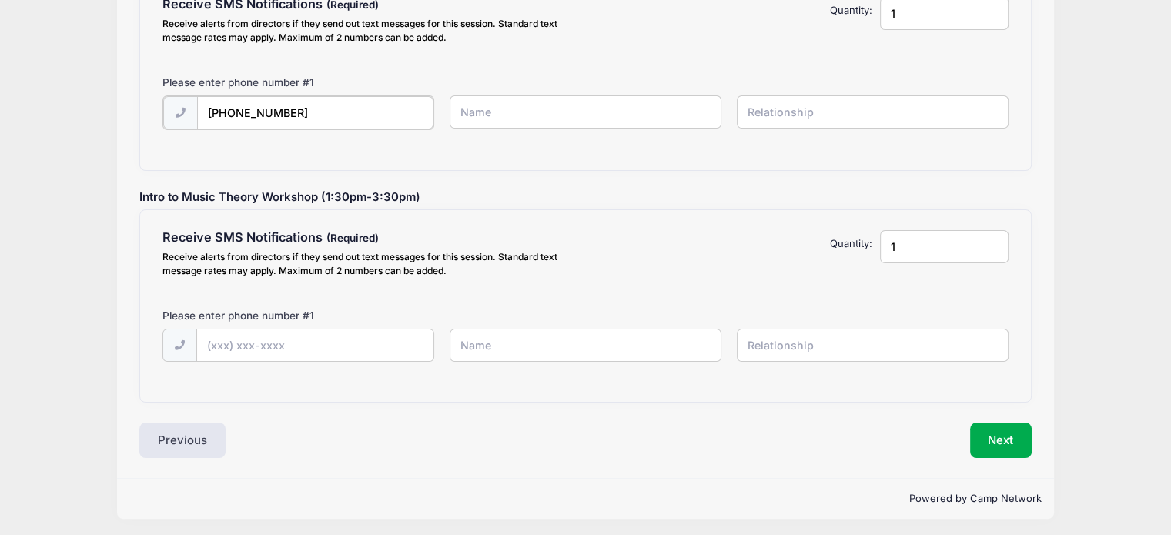
type input "(303) 437-5480"
type input "Samantha Mack"
type input "Mother"
type input "(303) 437-5480"
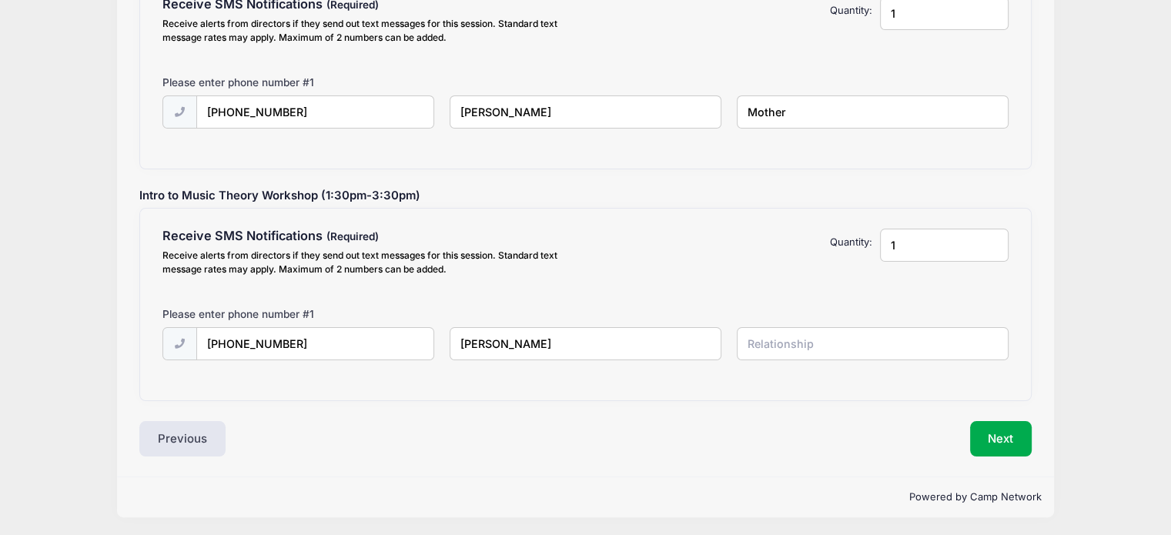
type input "Samantha Mack"
type input "m"
type input "Mother"
click at [1000, 433] on button "Next" at bounding box center [1001, 438] width 62 height 35
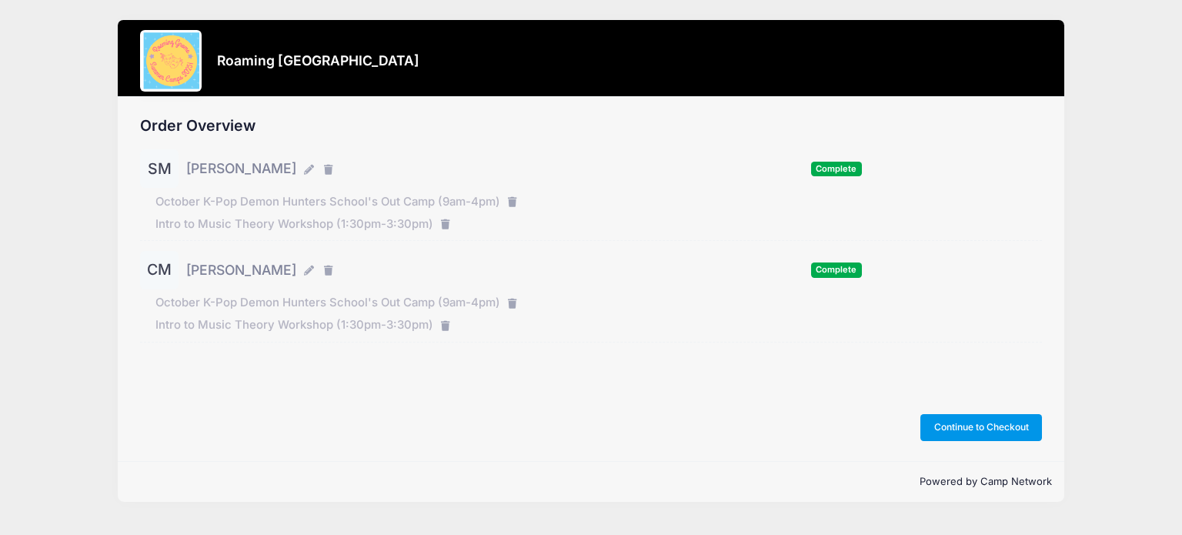
click at [977, 428] on button "Continue to Checkout" at bounding box center [981, 427] width 122 height 26
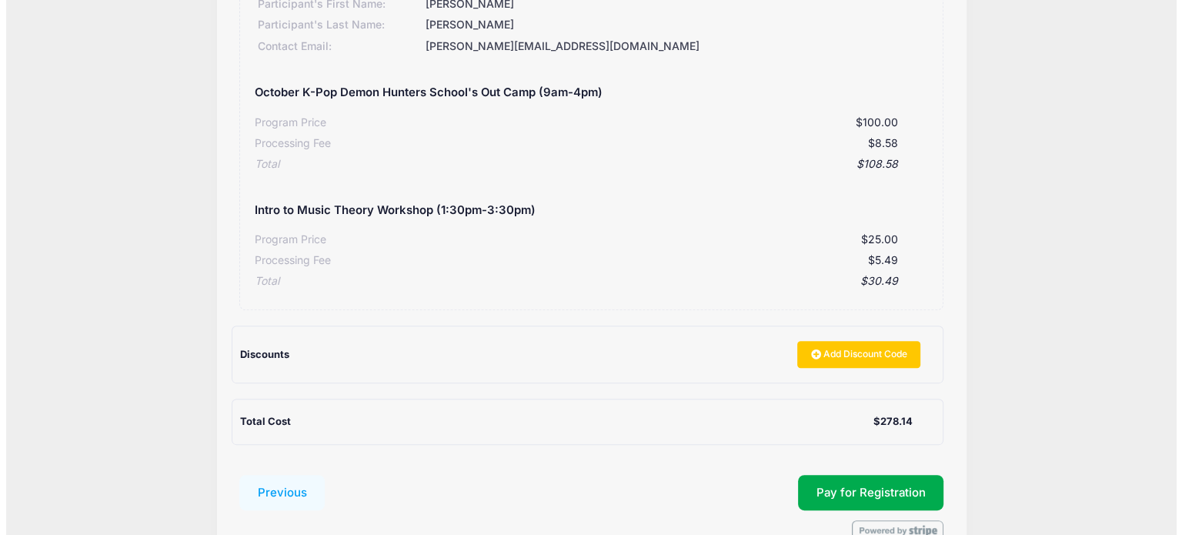
scroll to position [569, 0]
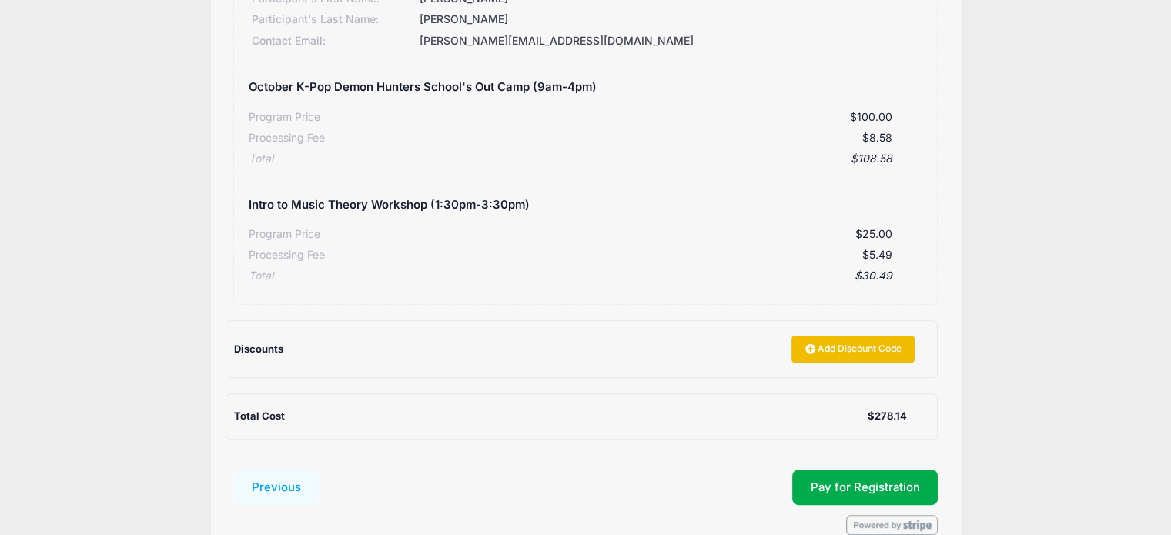
click at [827, 349] on link "Add Discount Code" at bounding box center [852, 349] width 123 height 26
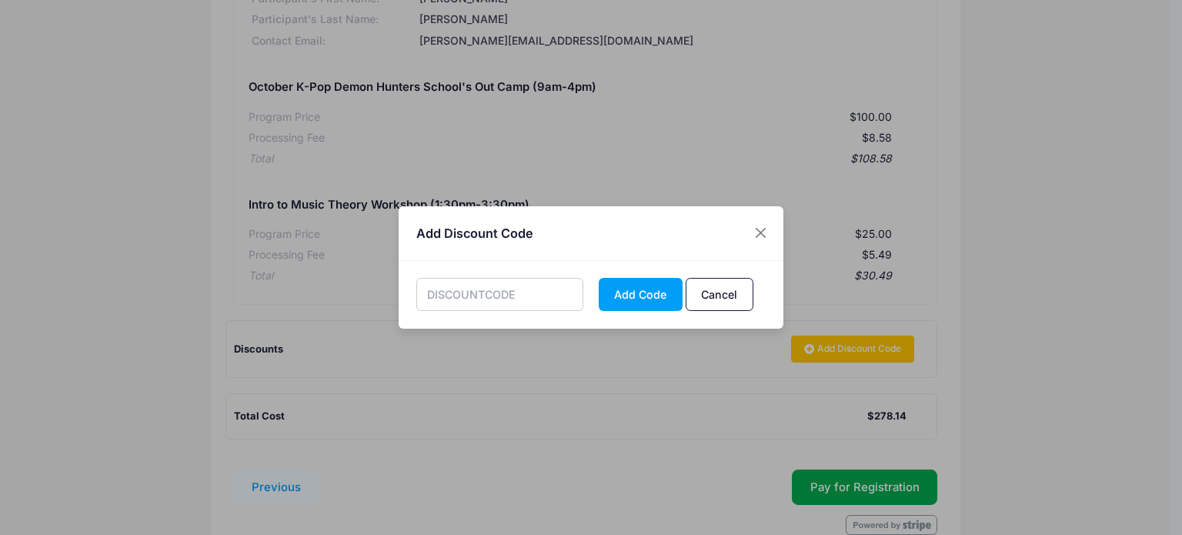
click at [511, 289] on input "text" at bounding box center [500, 294] width 168 height 33
paste input "1:1 with Archana - 45 with Archana Shrestha Monday, September 8th, 2025 1:45 PM…"
type input "1"
click at [470, 296] on input "text" at bounding box center [500, 294] width 168 height 33
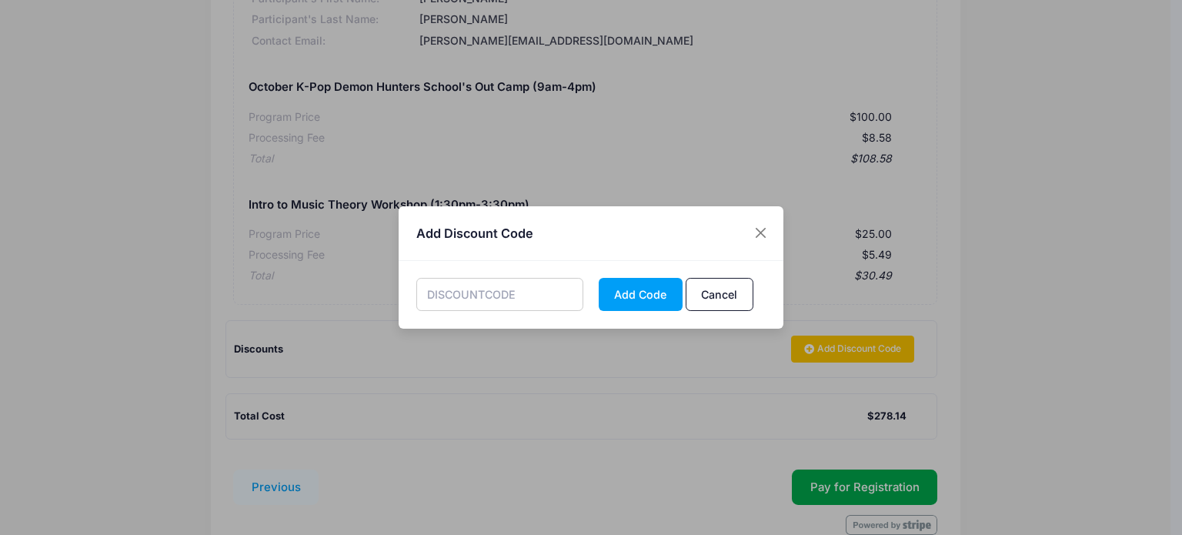
paste input "WORKSHOP10"
type input "WORKSHOP10"
click at [653, 293] on button "Add Code" at bounding box center [641, 294] width 84 height 33
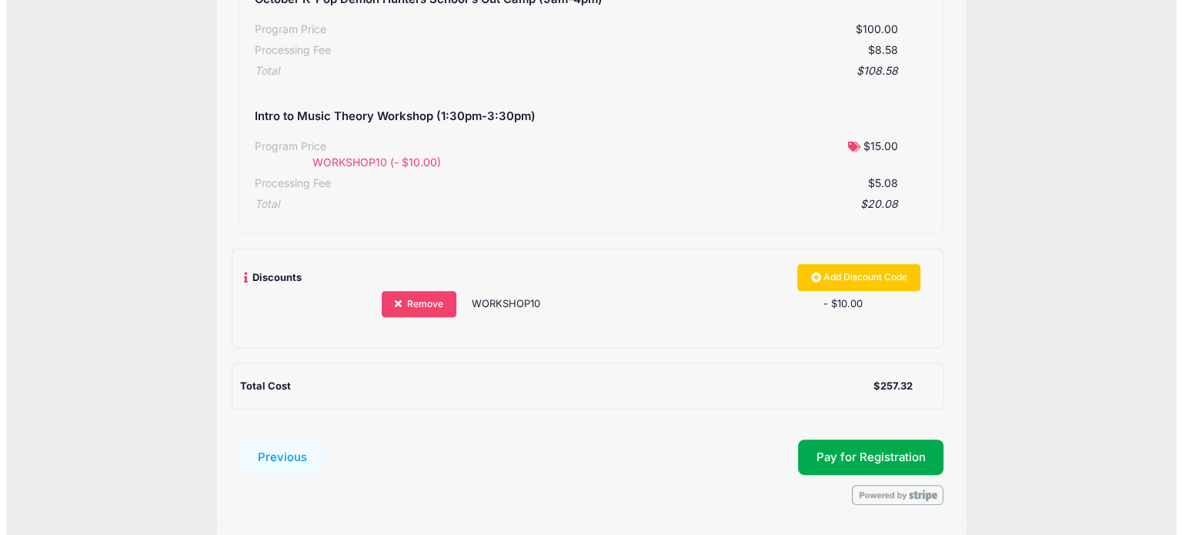
scroll to position [721, 0]
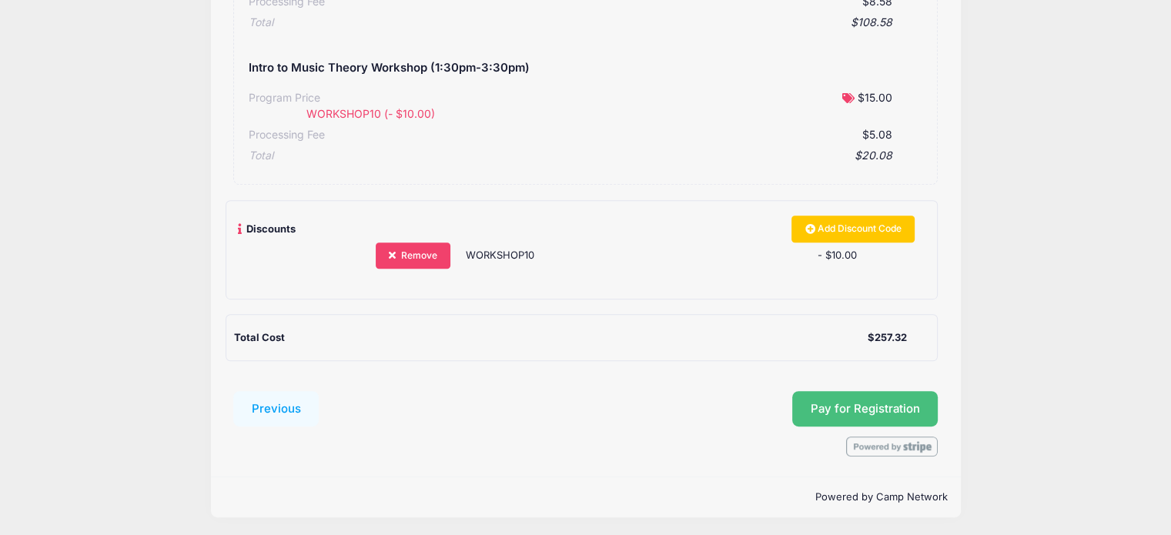
click at [877, 404] on button "Pay for Registration" at bounding box center [865, 408] width 146 height 35
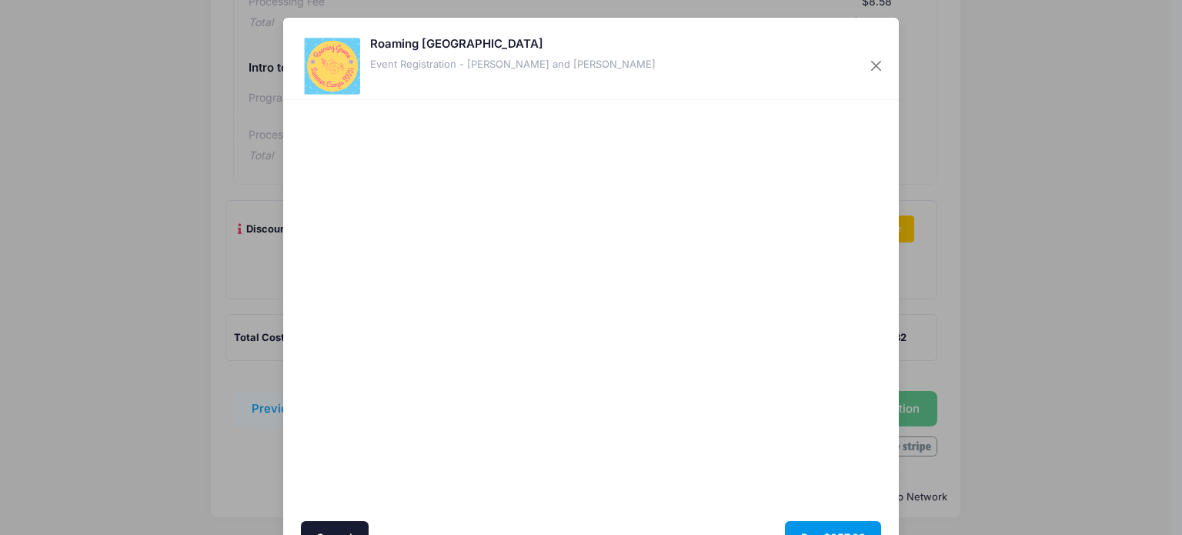
click at [832, 529] on button "Pay $257.32" at bounding box center [833, 537] width 96 height 33
